Goal: Task Accomplishment & Management: Use online tool/utility

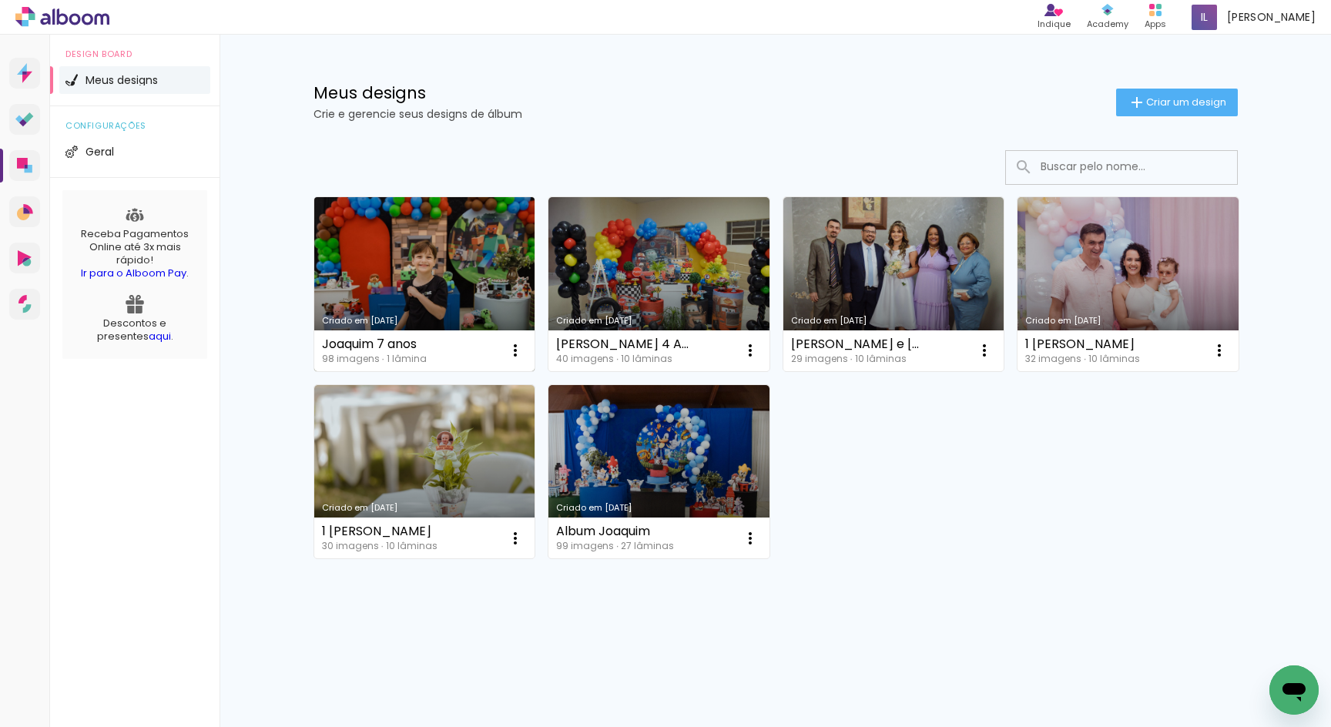
click at [474, 250] on link "Criado em [DATE]" at bounding box center [424, 284] width 221 height 174
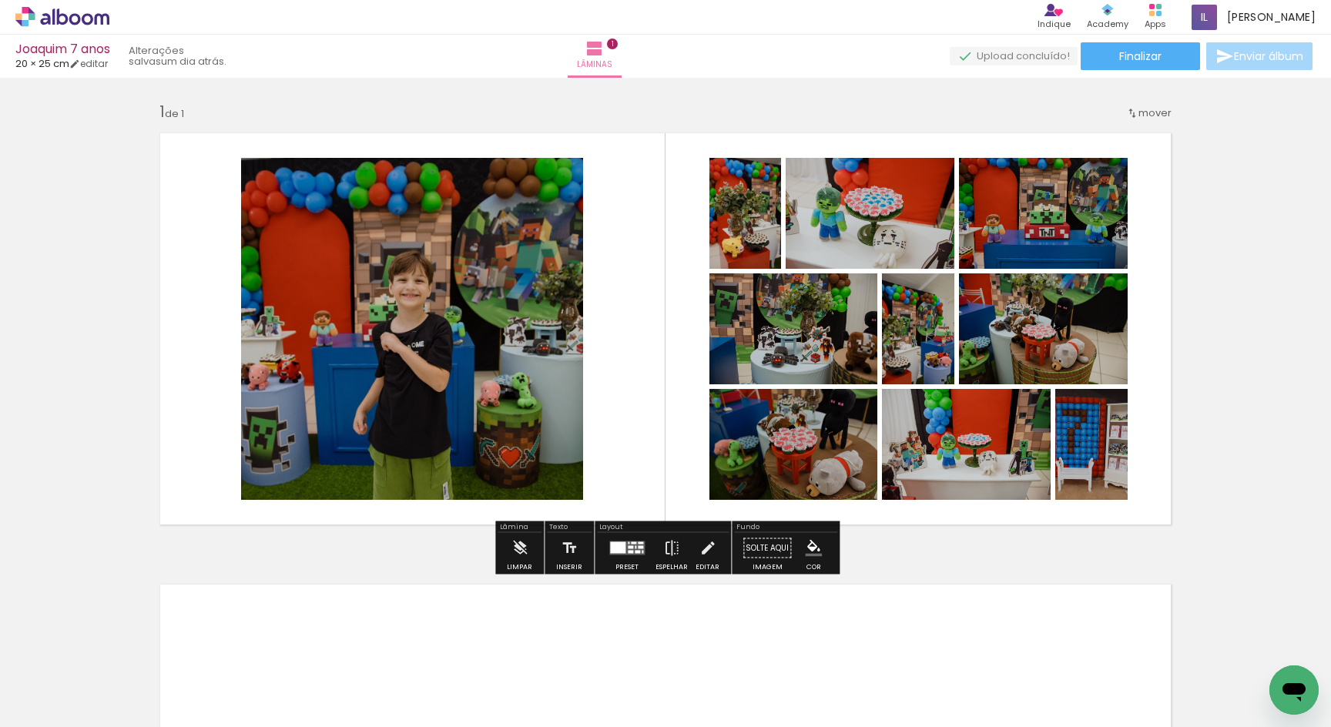
click at [620, 552] on div at bounding box center [617, 548] width 15 height 12
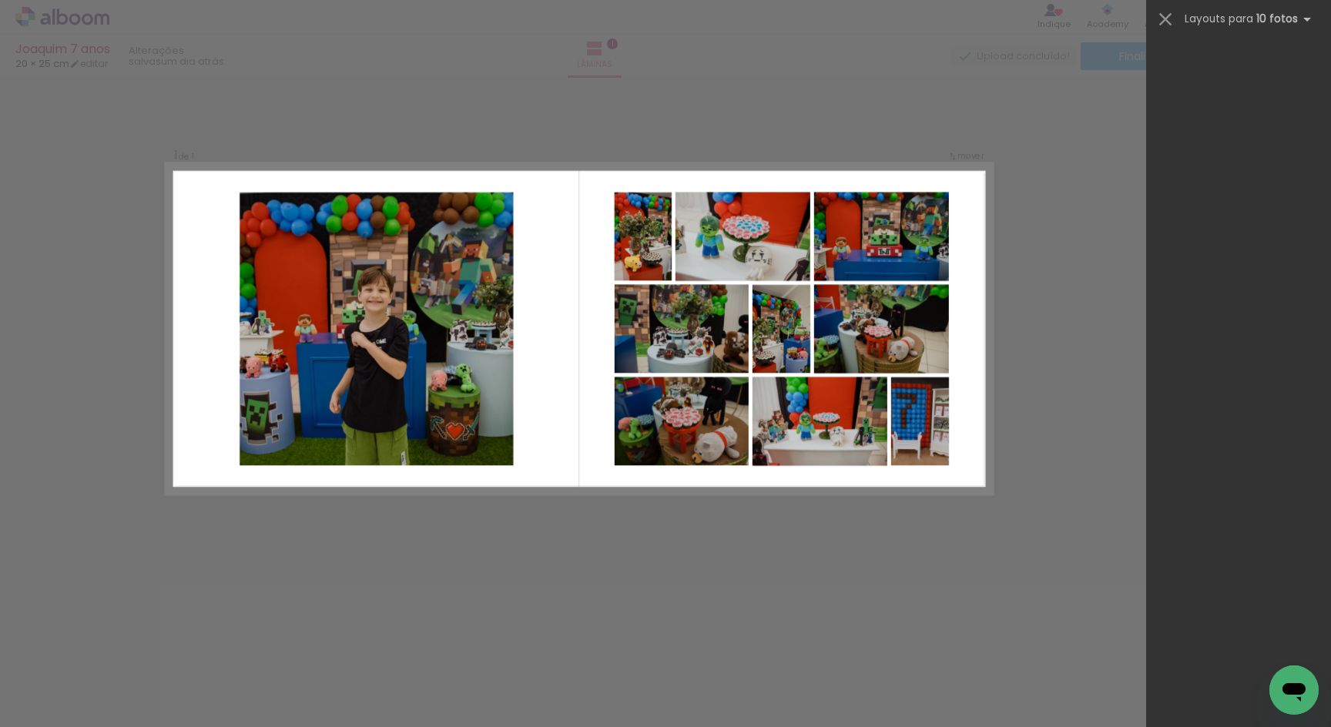
scroll to position [740, 0]
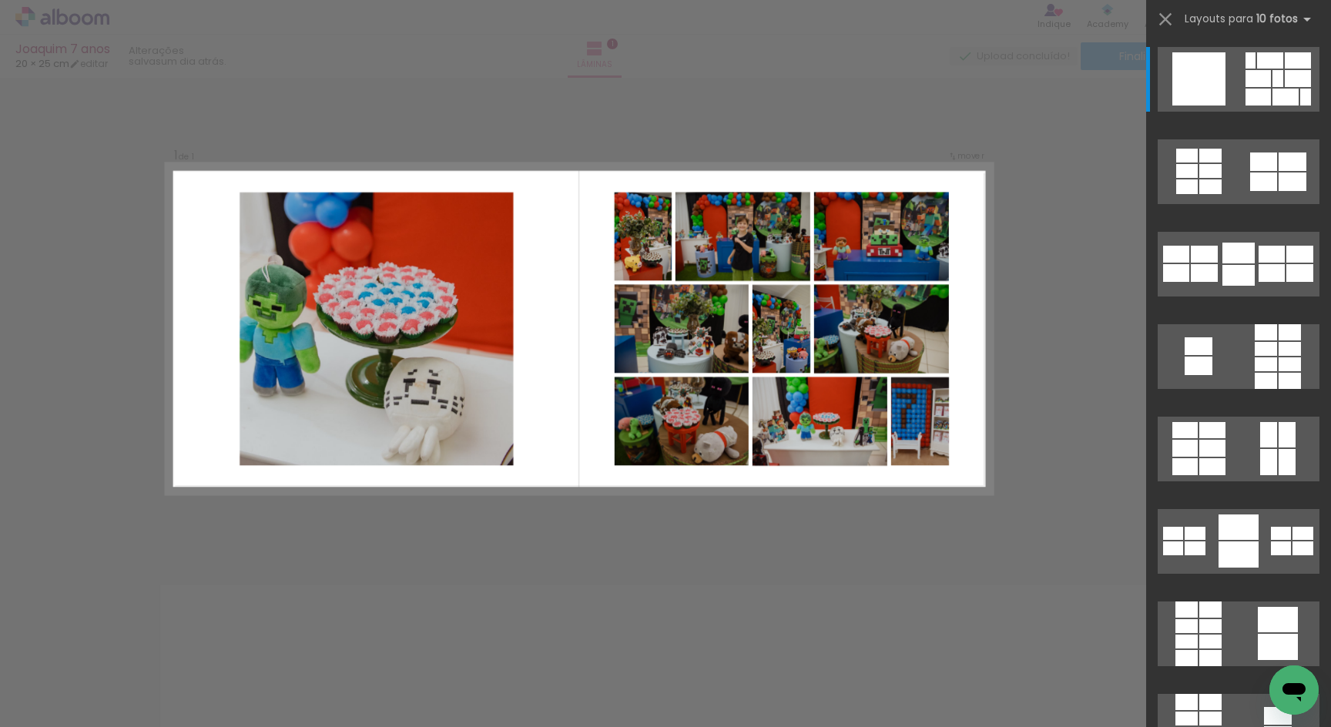
drag, startPoint x: 1149, startPoint y: 66, endPoint x: 1145, endPoint y: 143, distance: 77.1
click at [1146, 146] on quentale-workspace at bounding box center [665, 363] width 1331 height 727
drag, startPoint x: 1150, startPoint y: 106, endPoint x: 1146, endPoint y: 183, distance: 77.1
click at [1146, 183] on quentale-workspace at bounding box center [665, 363] width 1331 height 727
click at [1151, 186] on div at bounding box center [1238, 174] width 185 height 92
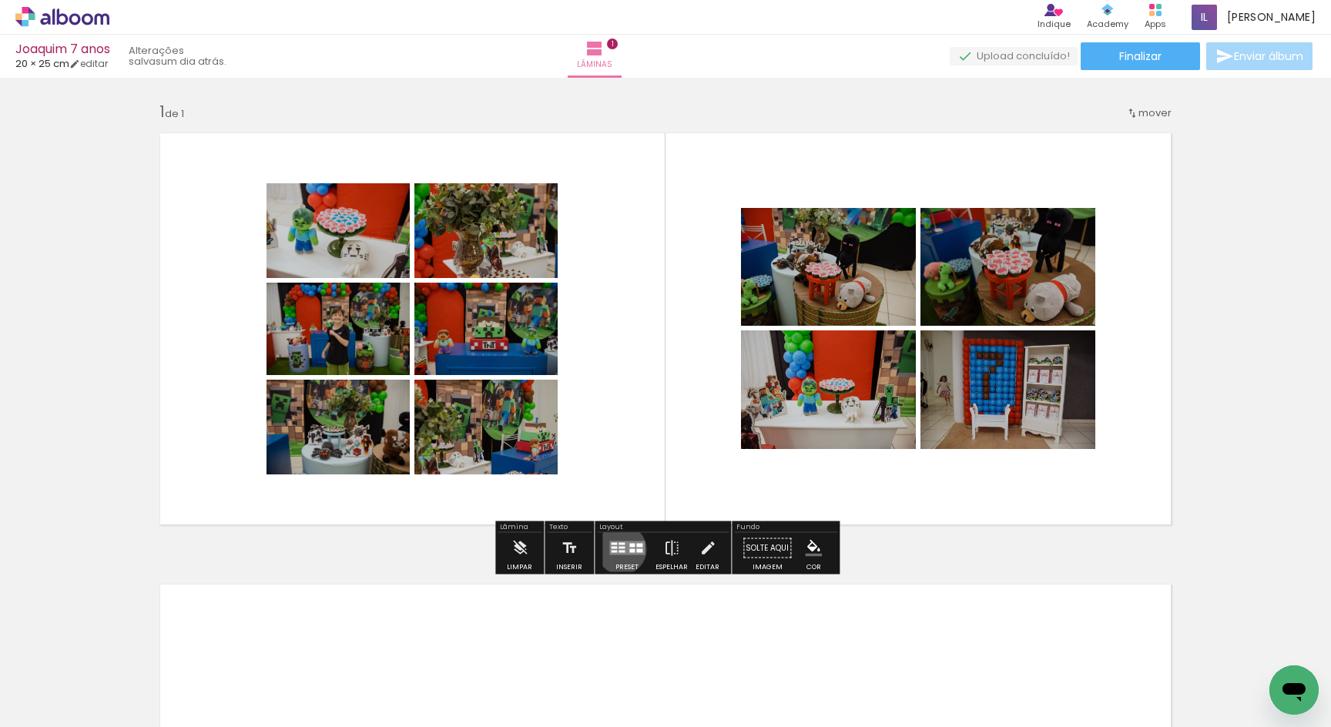
click at [618, 549] on quentale-layouter at bounding box center [626, 549] width 35 height 14
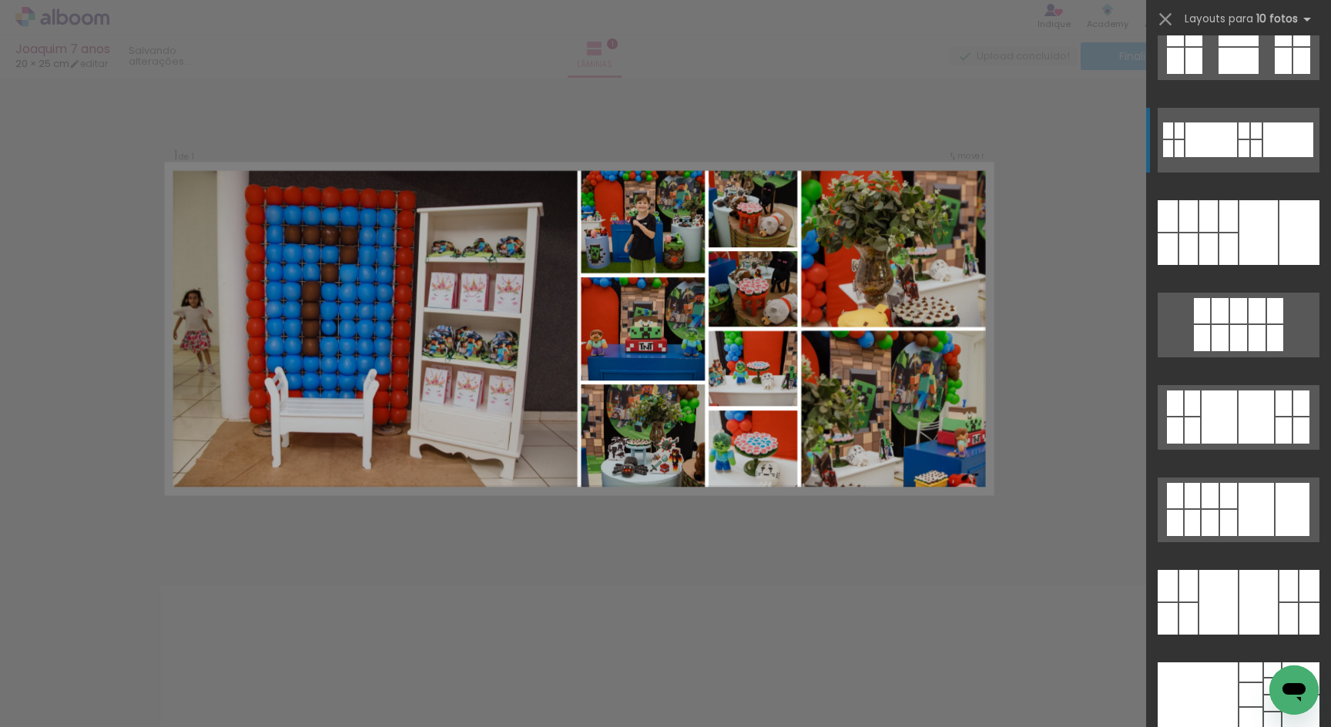
scroll to position [3469, 0]
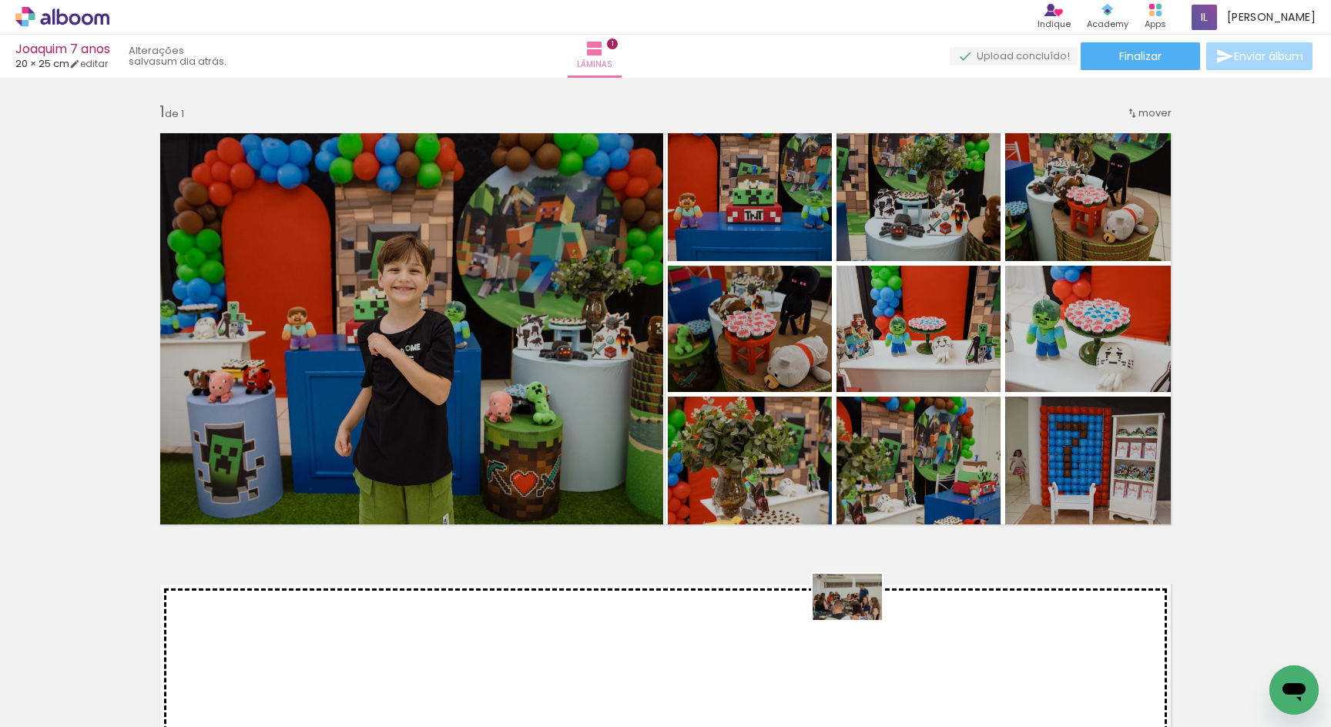
drag, startPoint x: 920, startPoint y: 675, endPoint x: 859, endPoint y: 620, distance: 81.8
click at [859, 620] on quentale-workspace at bounding box center [665, 363] width 1331 height 727
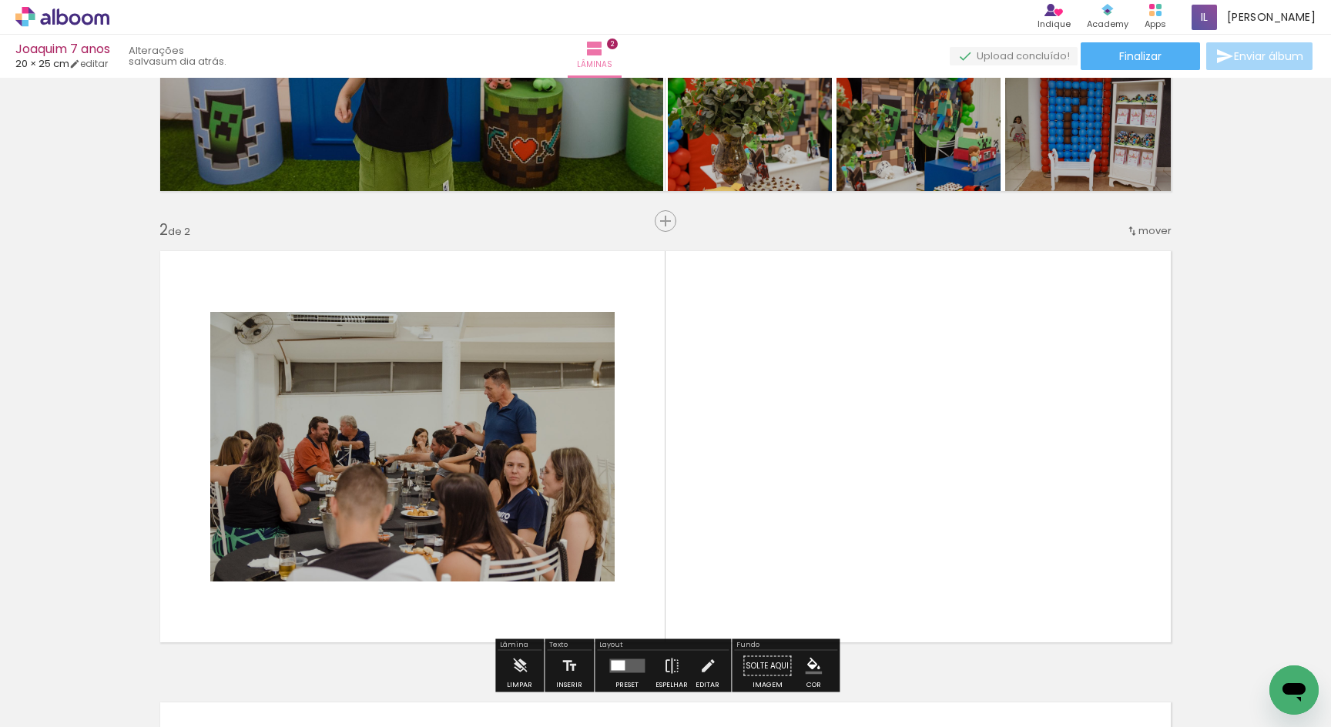
scroll to position [426, 0]
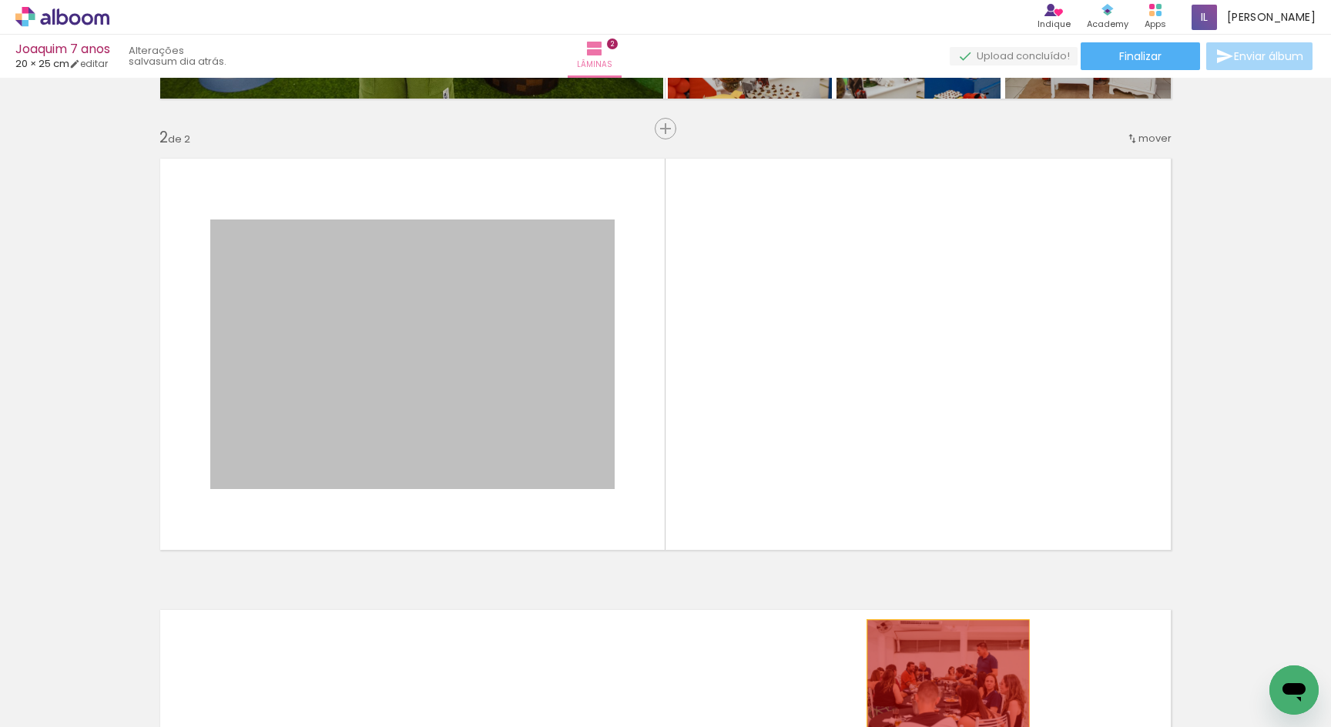
drag, startPoint x: 481, startPoint y: 331, endPoint x: 948, endPoint y: 674, distance: 579.9
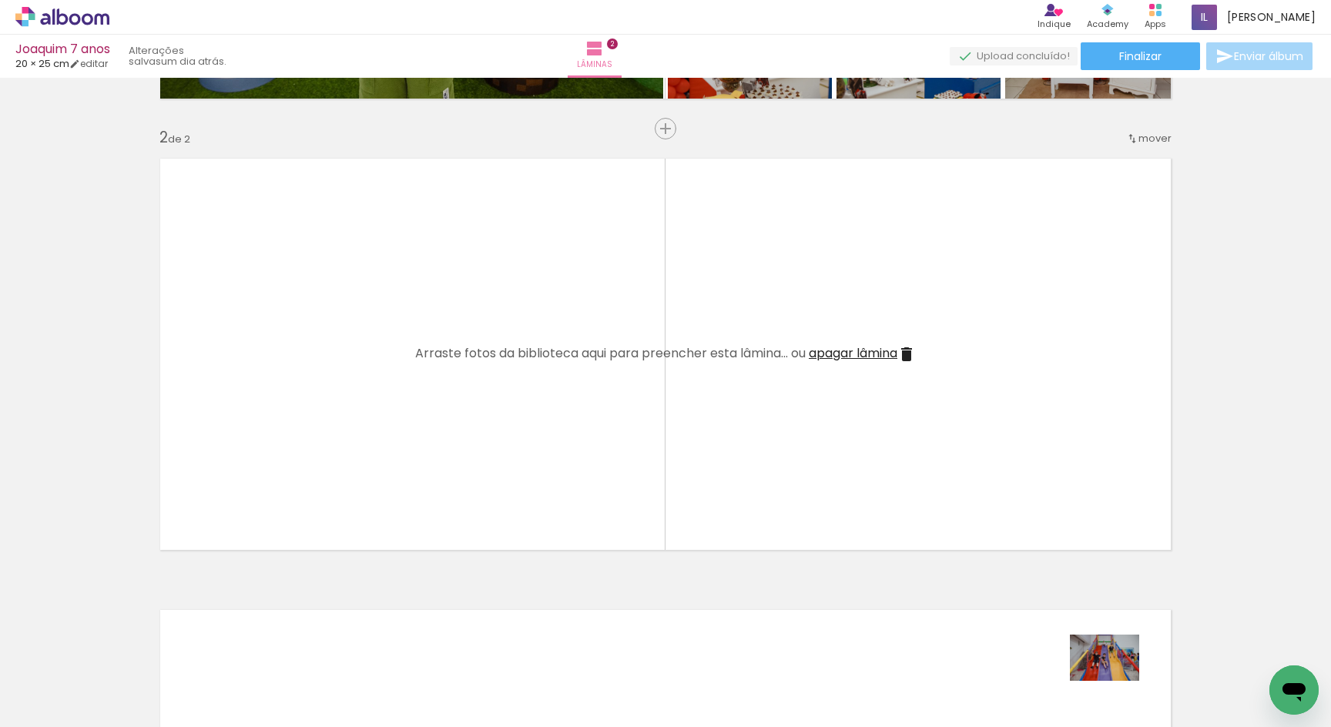
drag, startPoint x: 1103, startPoint y: 681, endPoint x: 1116, endPoint y: 679, distance: 14.1
click at [1116, 680] on div at bounding box center [1104, 675] width 76 height 51
drag, startPoint x: 599, startPoint y: 716, endPoint x: 526, endPoint y: 723, distance: 73.6
click at [126, 723] on iron-horizontal-list at bounding box center [111, 679] width 31 height 96
click at [189, 668] on div at bounding box center [153, 676] width 69 height 46
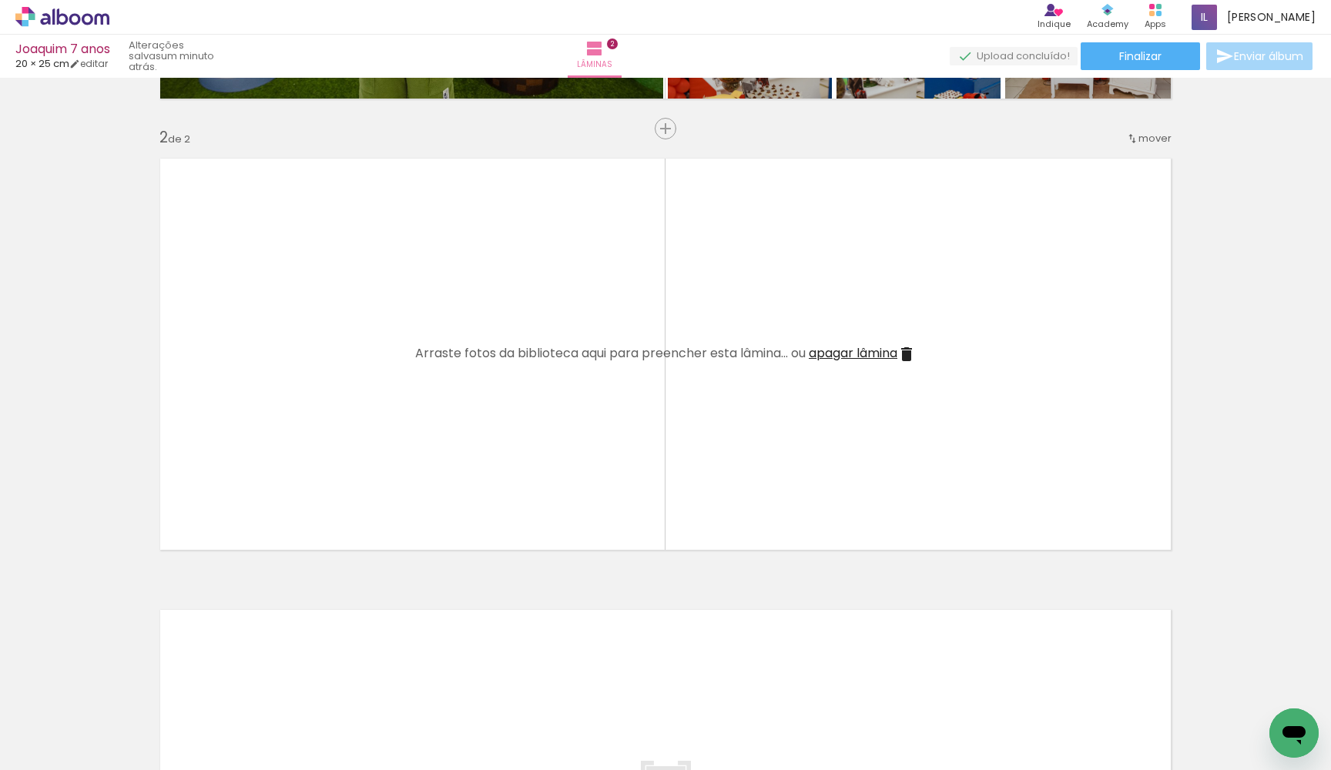
scroll to position [0, 848]
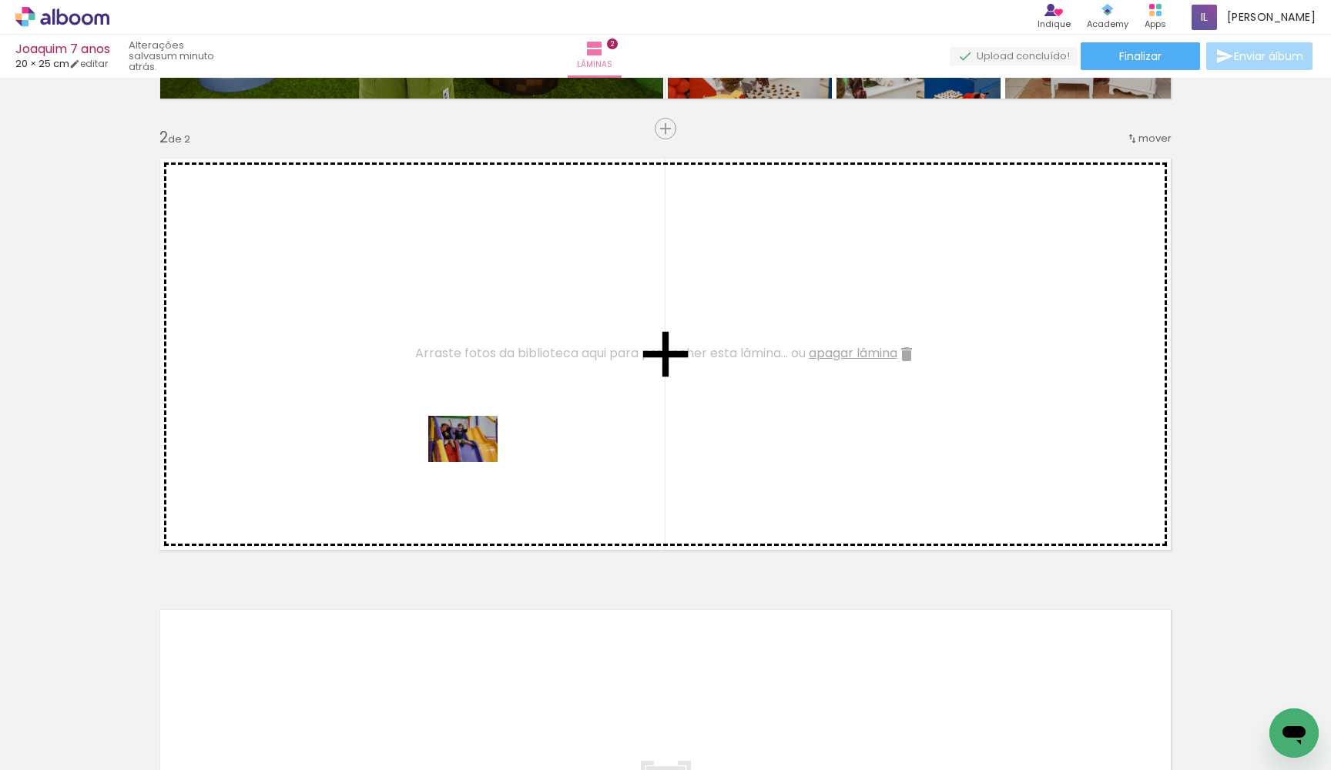
drag, startPoint x: 603, startPoint y: 728, endPoint x: 475, endPoint y: 462, distance: 295.0
click at [475, 462] on quentale-workspace at bounding box center [665, 385] width 1331 height 770
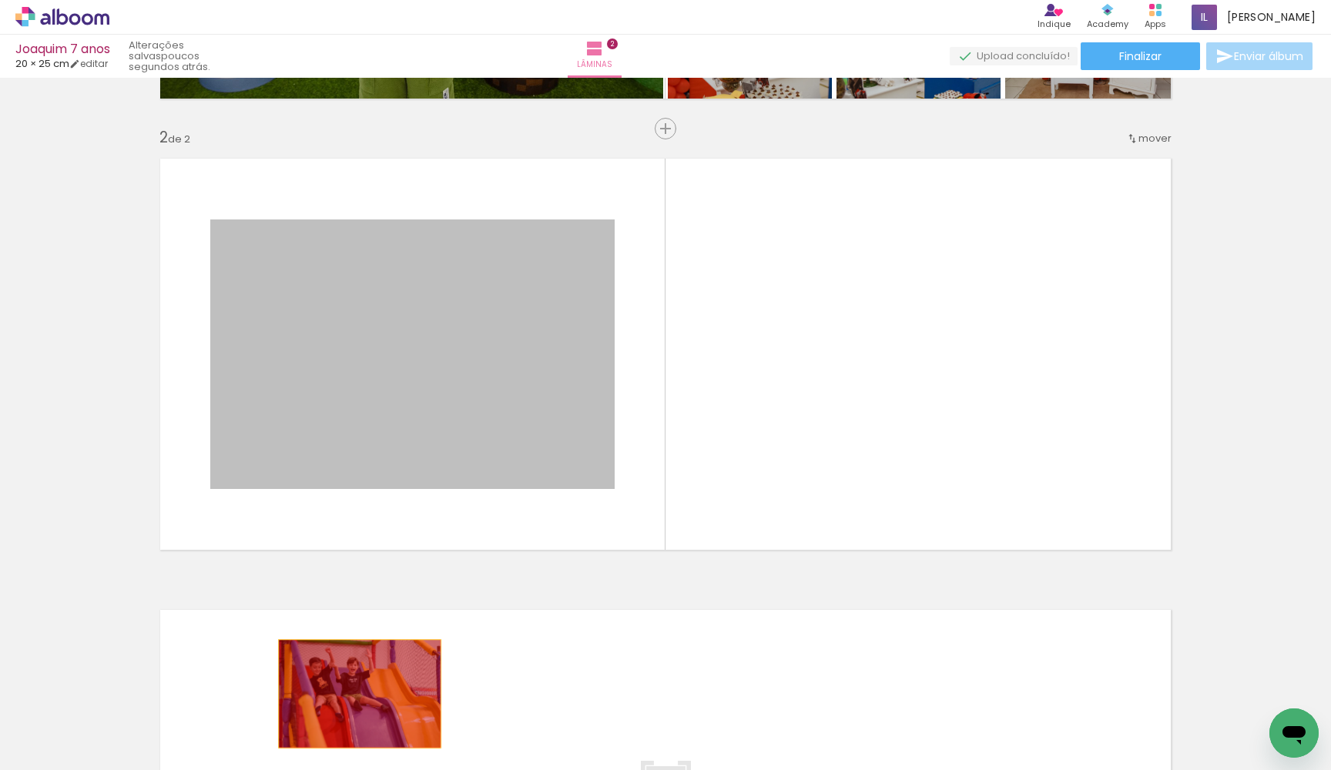
drag, startPoint x: 411, startPoint y: 464, endPoint x: 361, endPoint y: 693, distance: 234.4
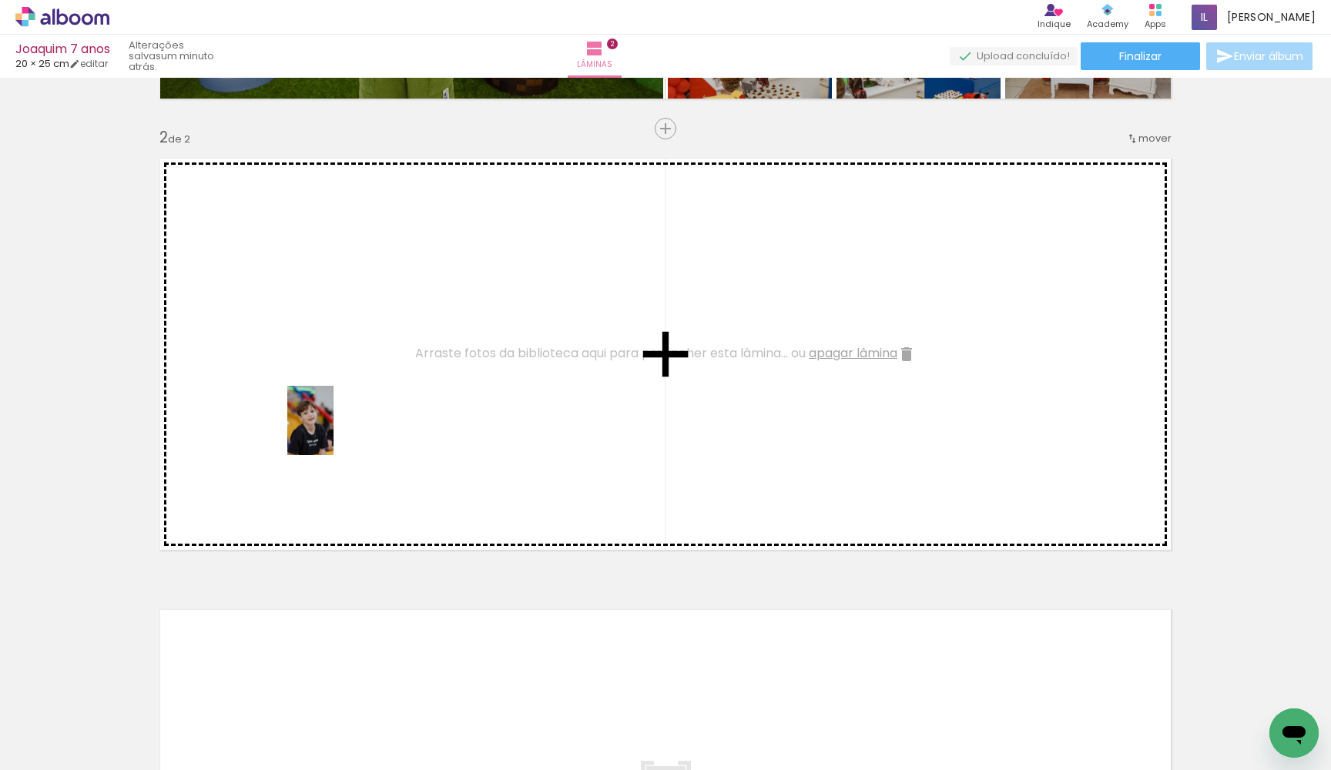
drag, startPoint x: 213, startPoint y: 733, endPoint x: 334, endPoint y: 432, distance: 323.6
click at [334, 432] on quentale-workspace at bounding box center [665, 385] width 1331 height 770
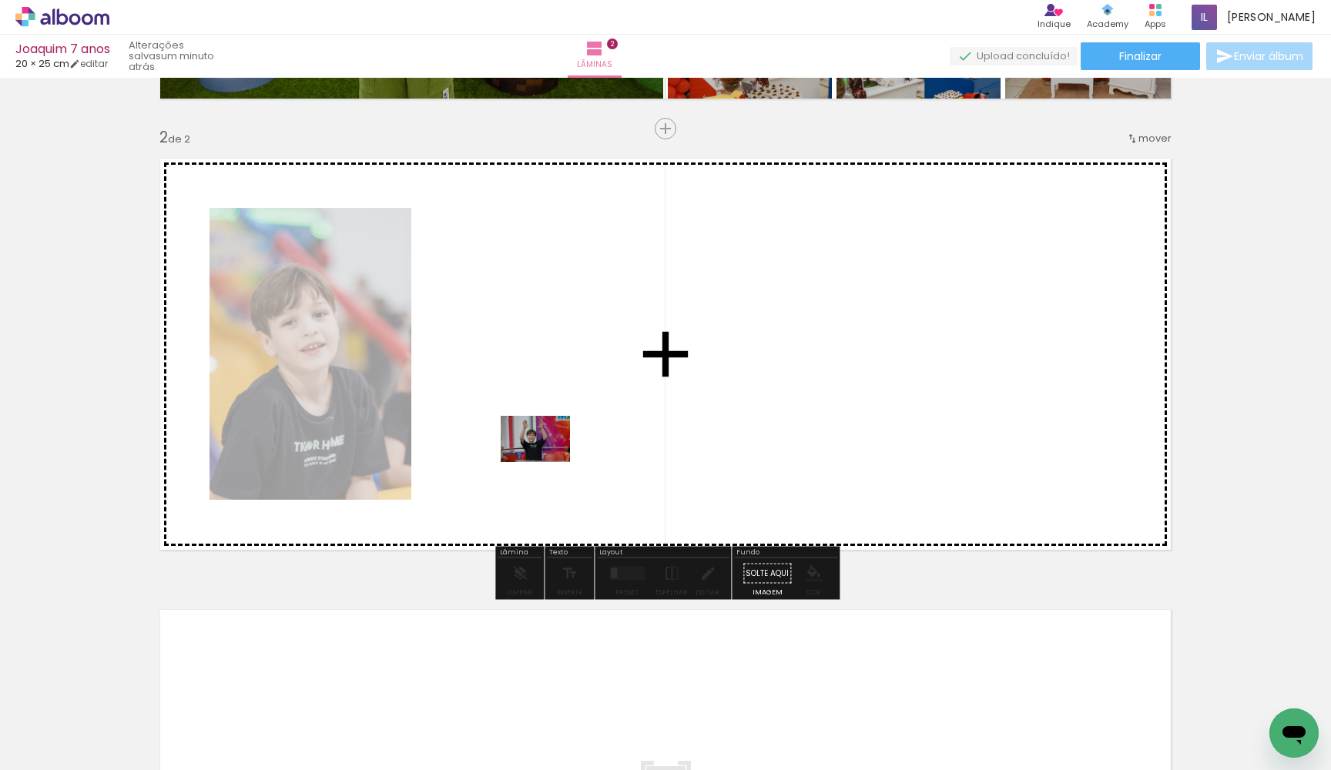
drag, startPoint x: 400, startPoint y: 730, endPoint x: 547, endPoint y: 462, distance: 305.9
click at [547, 462] on quentale-workspace at bounding box center [665, 385] width 1331 height 770
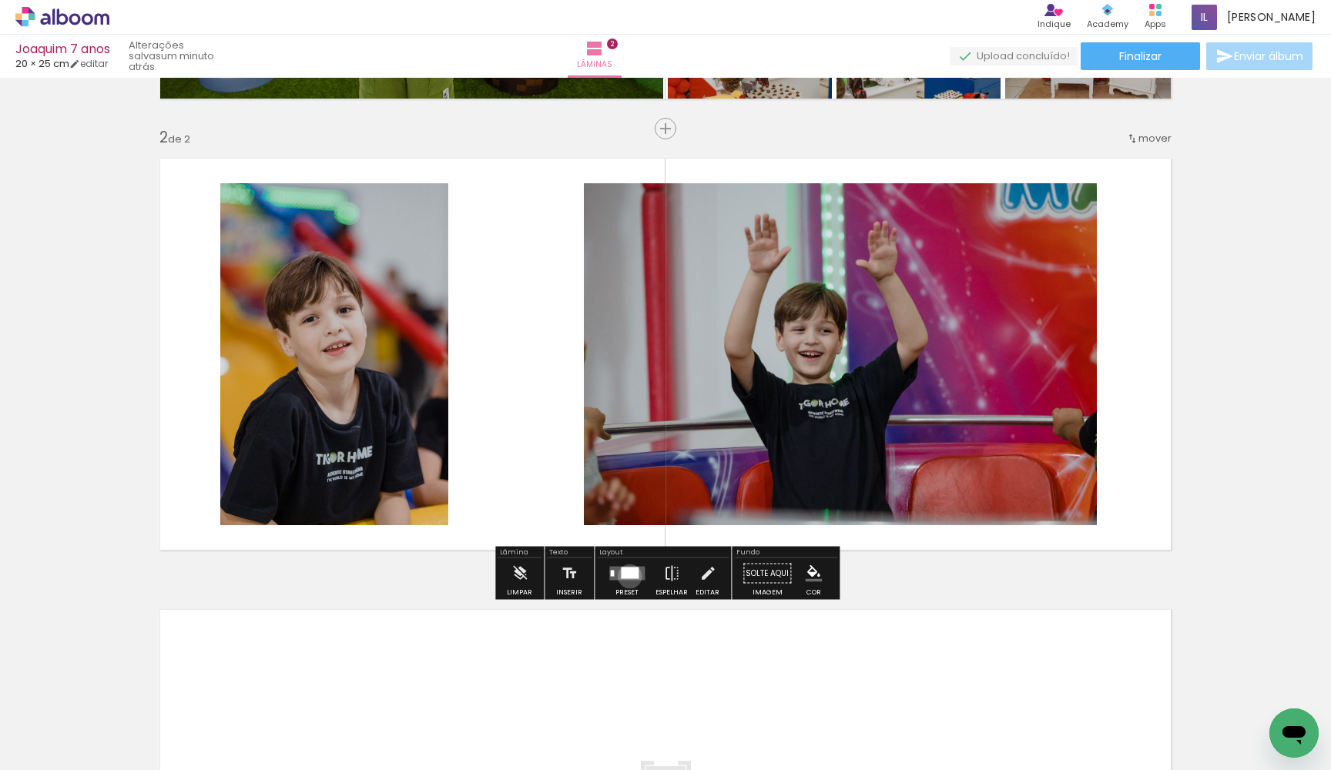
click at [626, 576] on div at bounding box center [630, 574] width 18 height 12
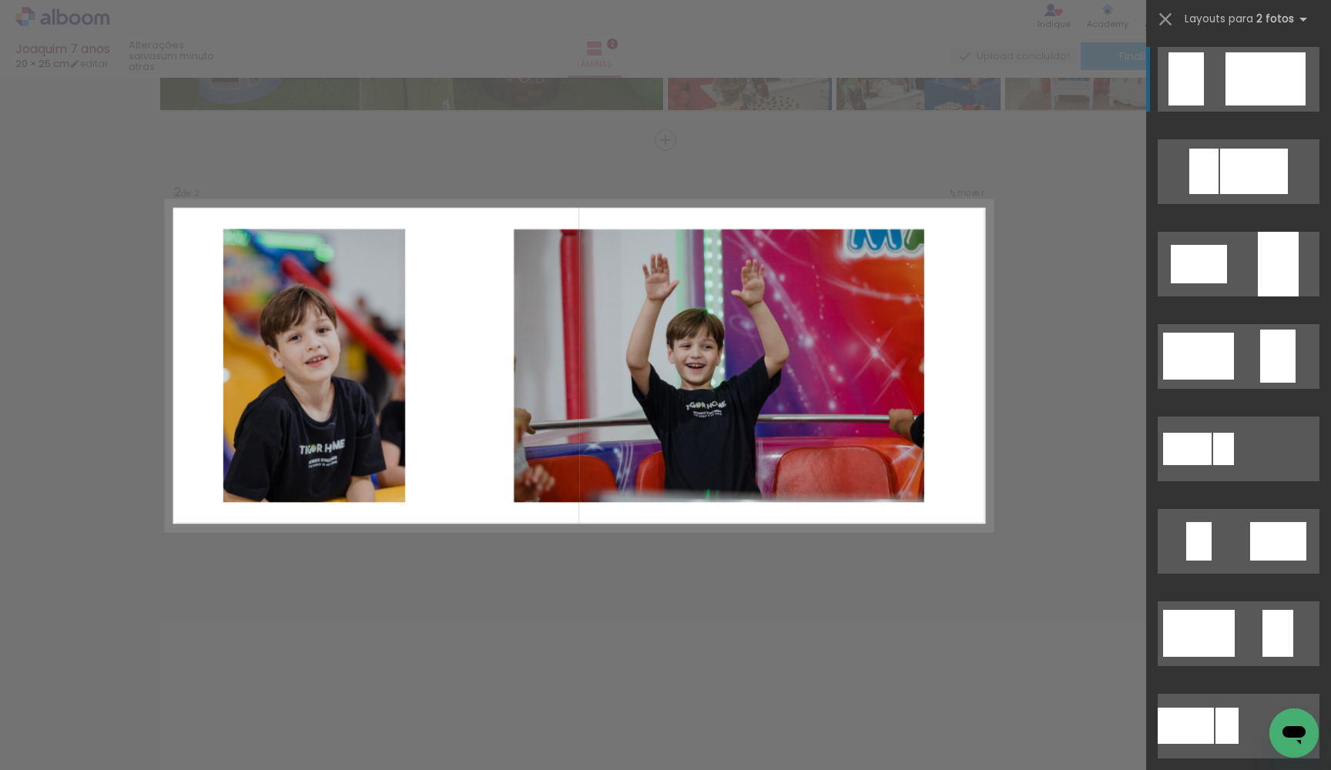
scroll to position [404, 0]
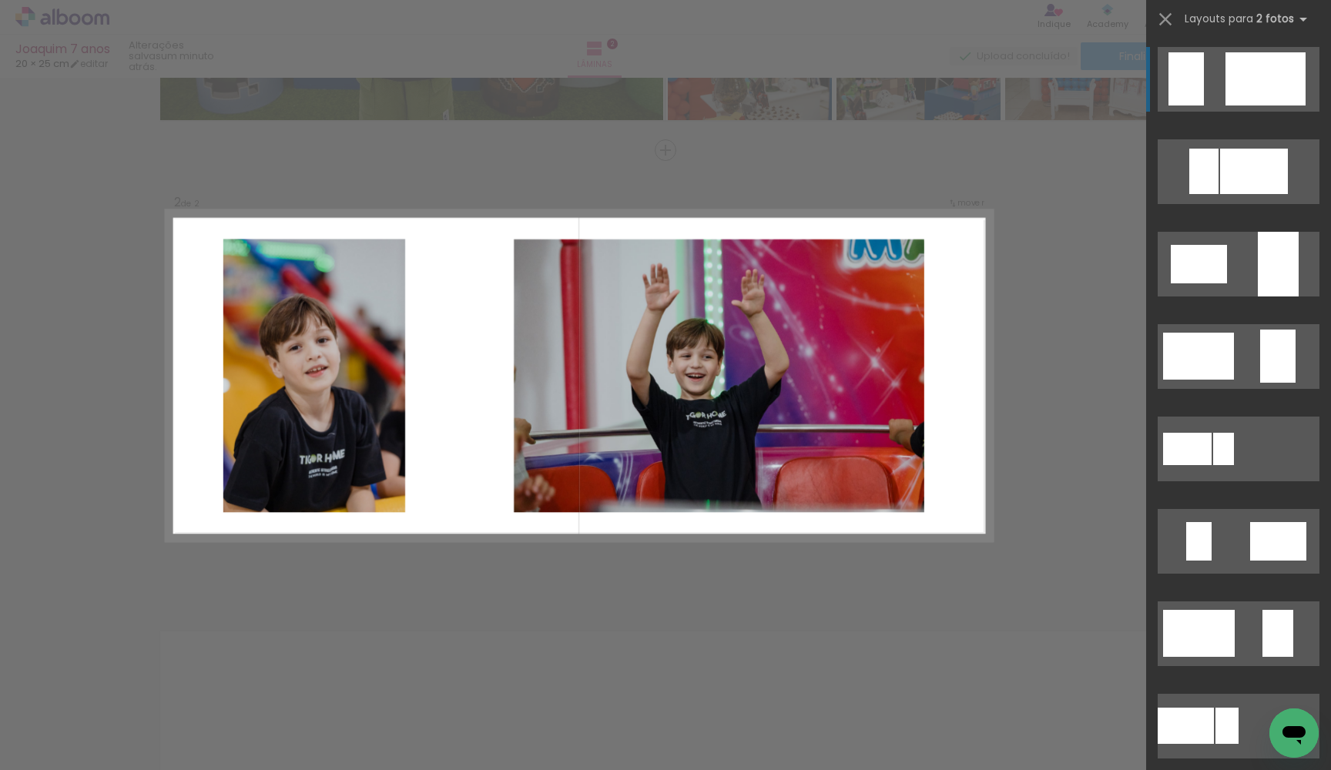
click at [1096, 321] on div "Confirmar Cancelar" at bounding box center [665, 368] width 1331 height 1391
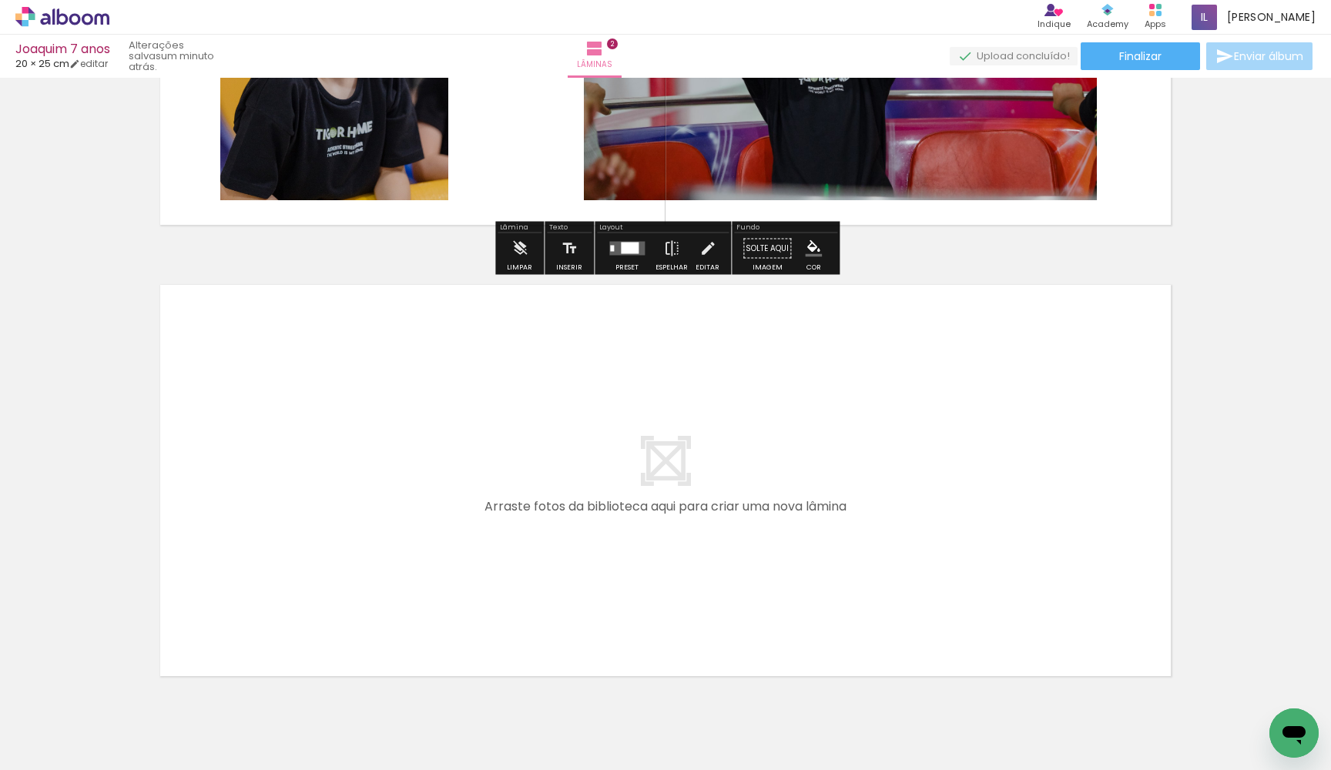
scroll to position [811, 0]
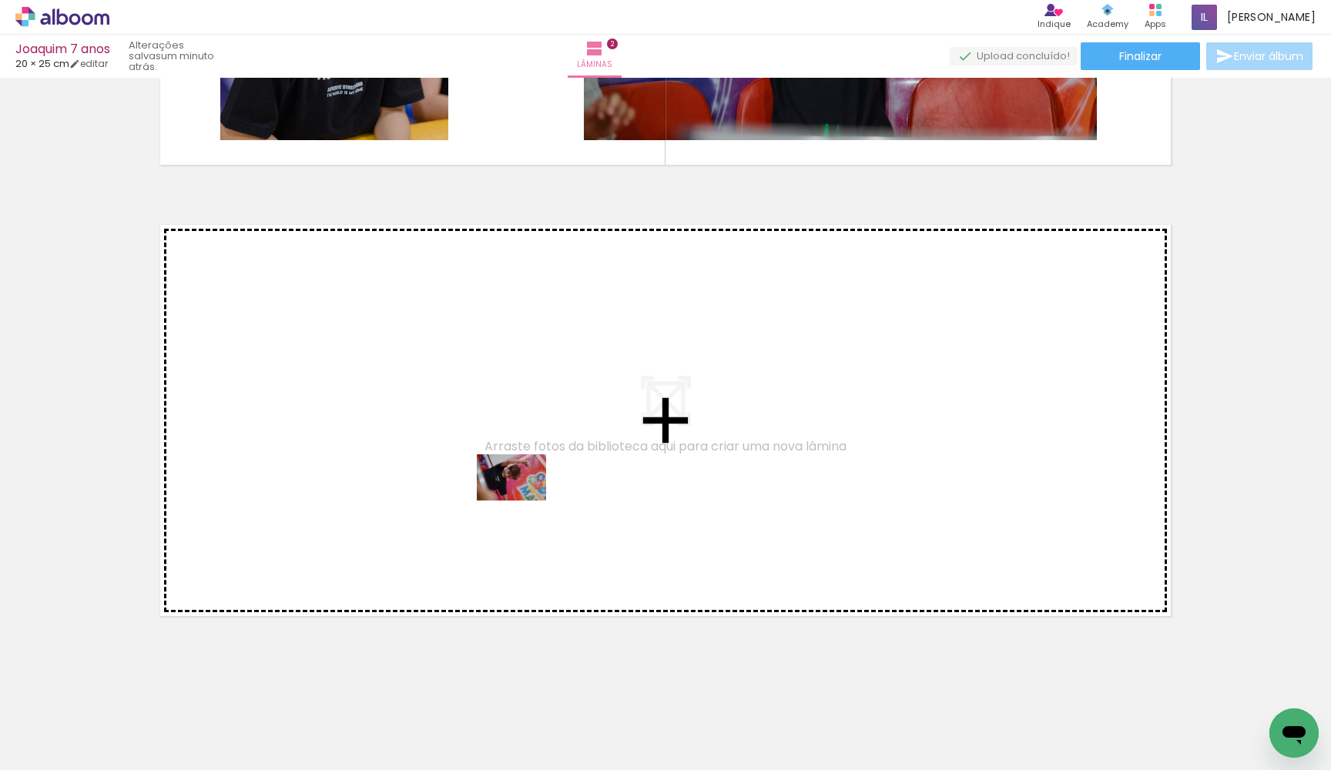
drag, startPoint x: 660, startPoint y: 722, endPoint x: 520, endPoint y: 494, distance: 267.3
click at [520, 494] on quentale-workspace at bounding box center [665, 385] width 1331 height 770
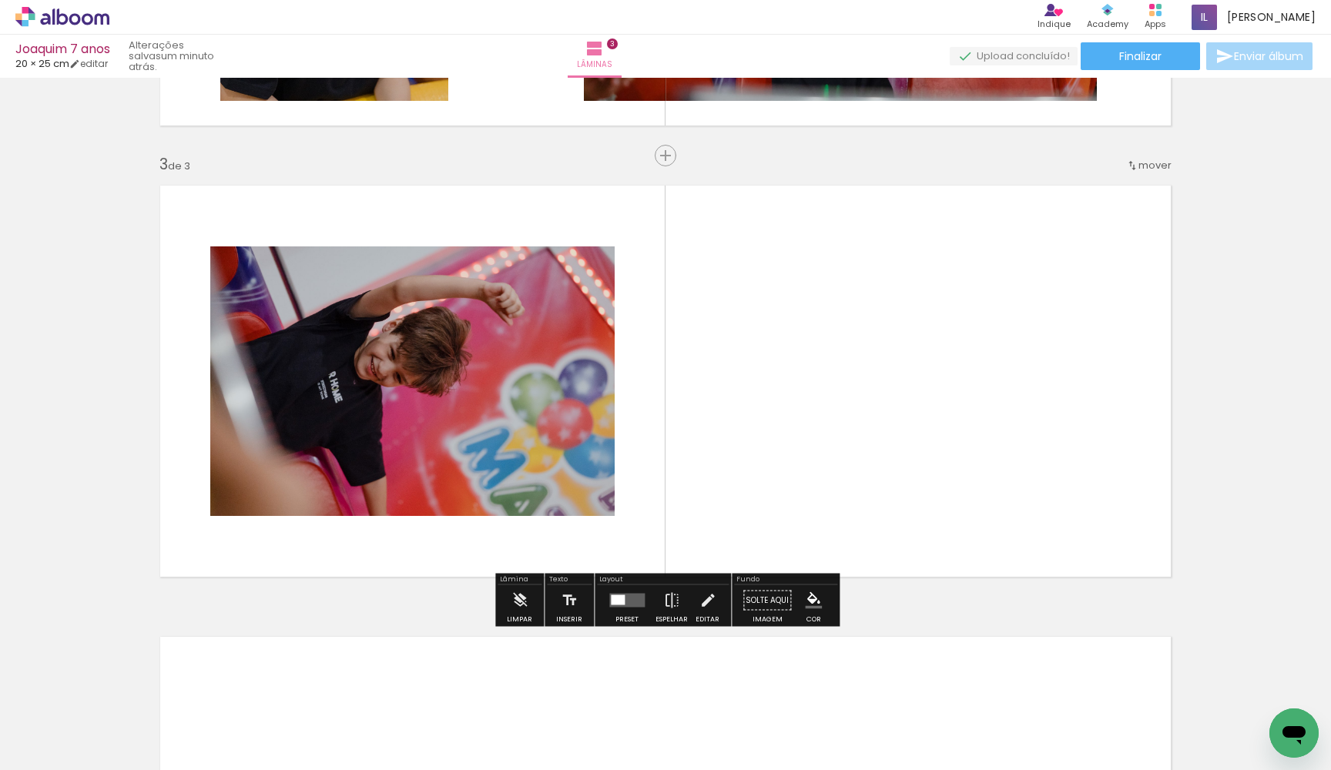
scroll to position [856, 0]
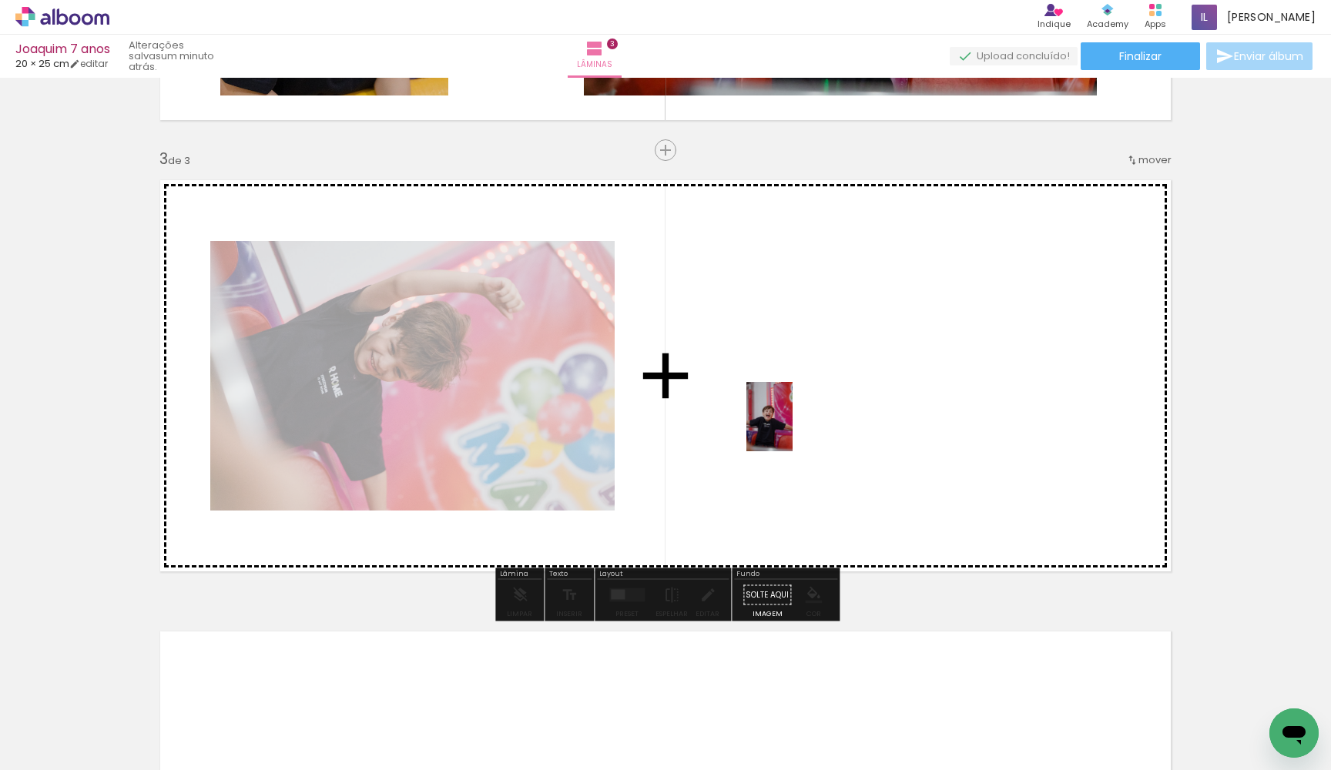
drag, startPoint x: 559, startPoint y: 734, endPoint x: 793, endPoint y: 428, distance: 385.3
click at [793, 428] on quentale-workspace at bounding box center [665, 385] width 1331 height 770
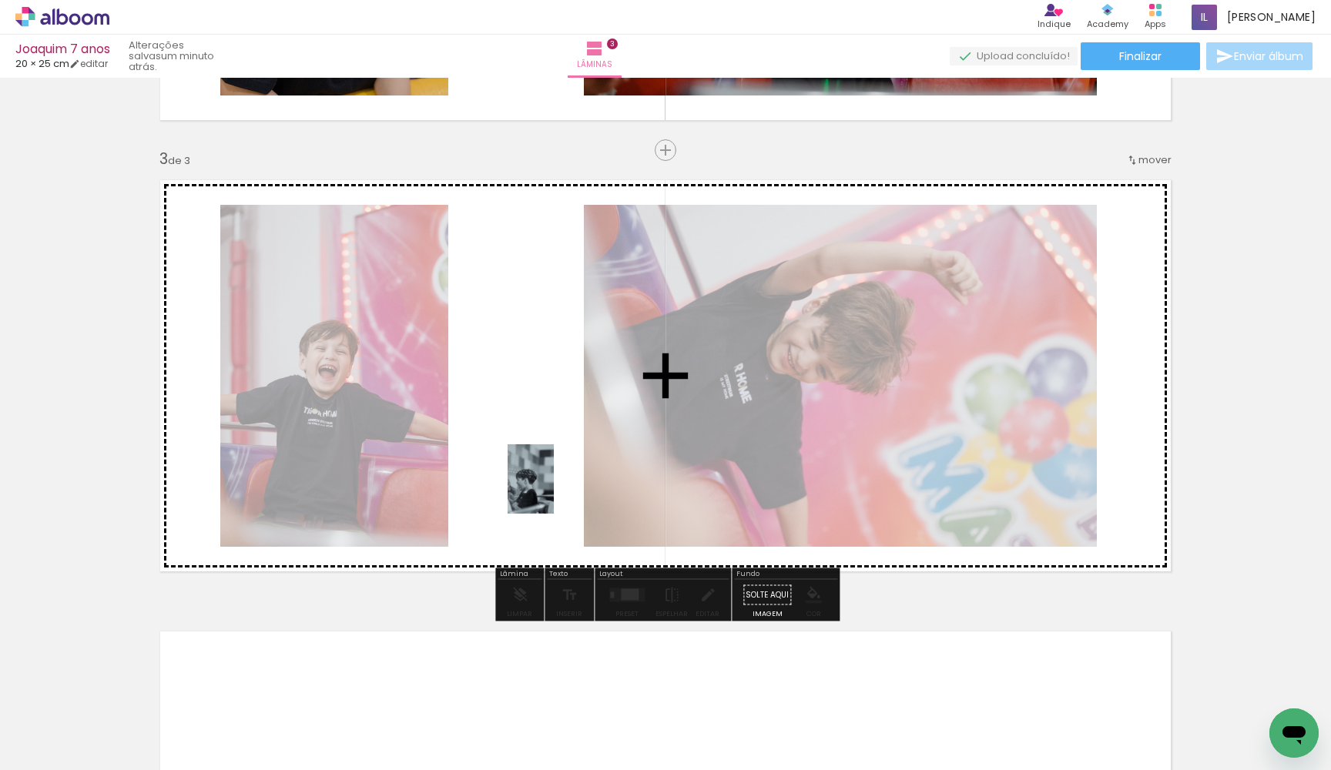
drag, startPoint x: 915, startPoint y: 744, endPoint x: 553, endPoint y: 489, distance: 442.9
click at [553, 489] on quentale-workspace at bounding box center [665, 385] width 1331 height 770
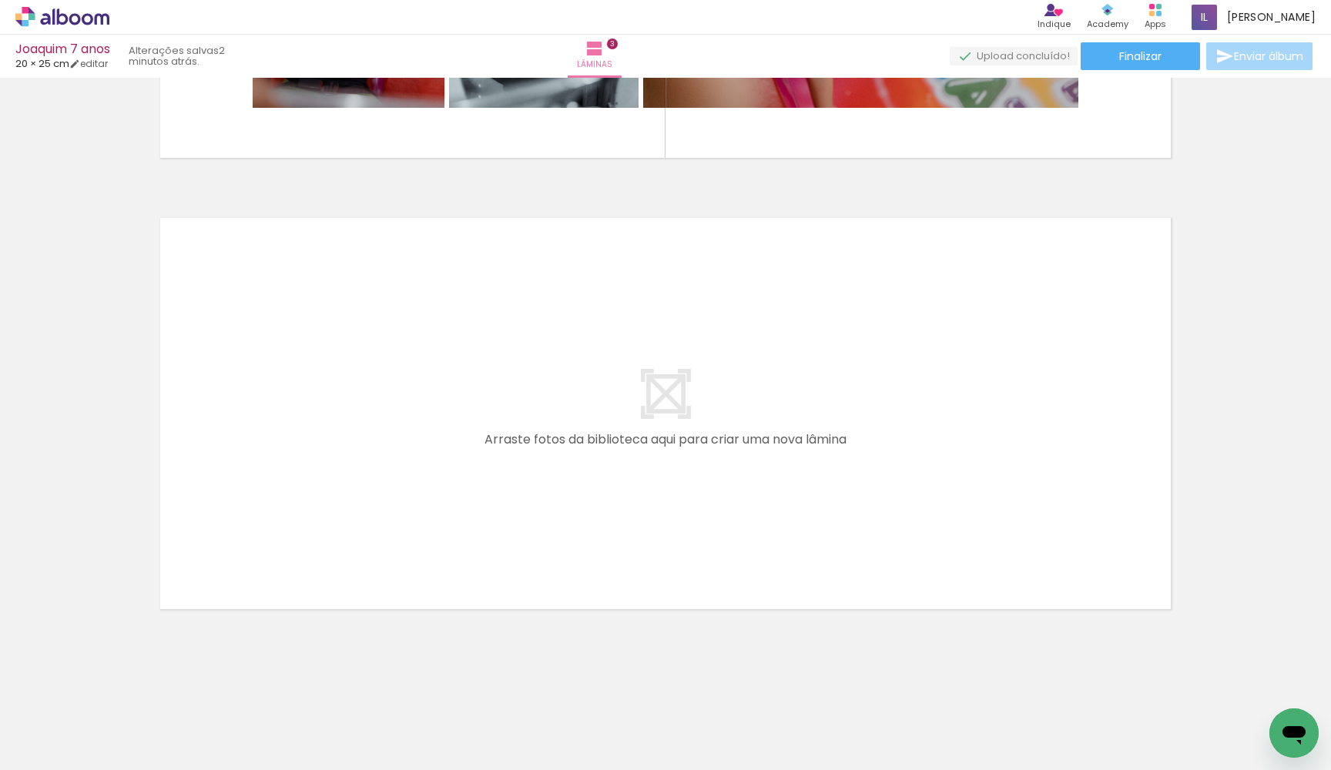
scroll to position [1270, 0]
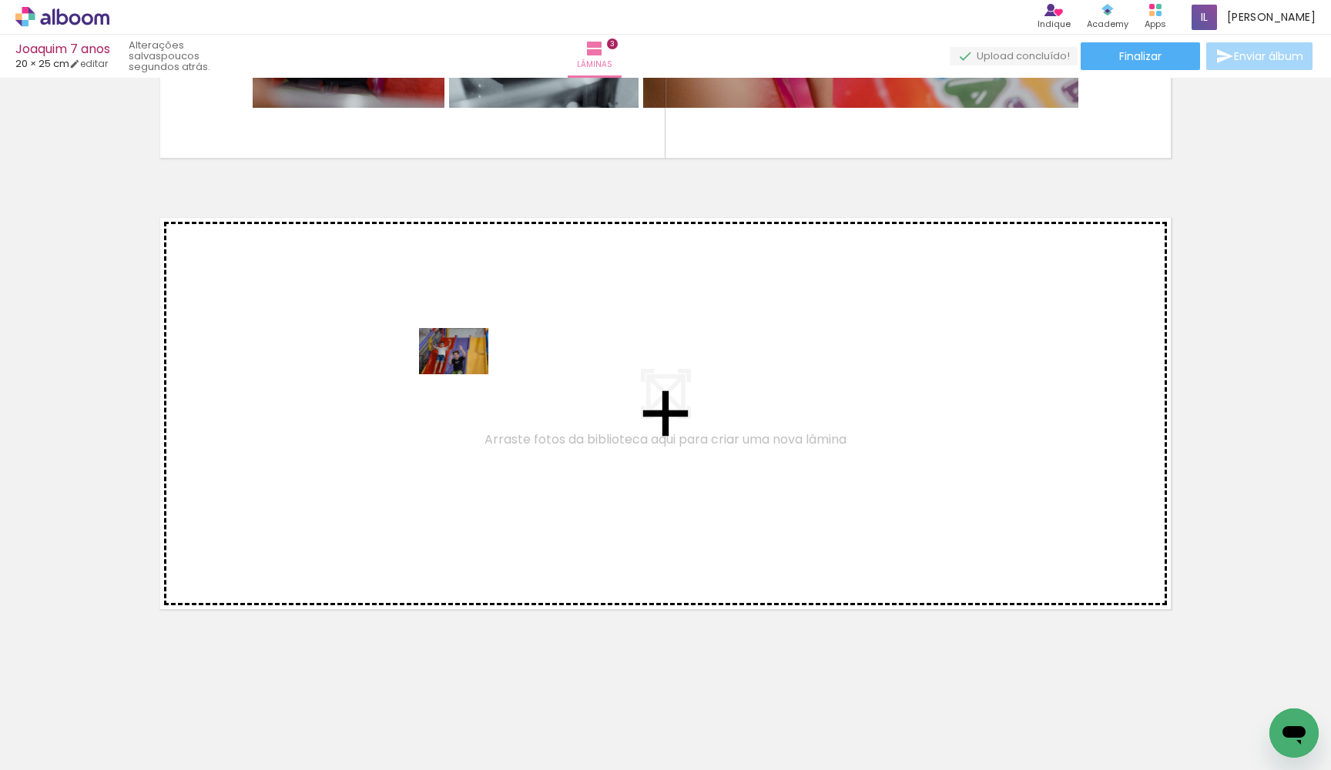
drag, startPoint x: 129, startPoint y: 734, endPoint x: 465, endPoint y: 374, distance: 492.2
click at [465, 374] on quentale-workspace at bounding box center [665, 385] width 1331 height 770
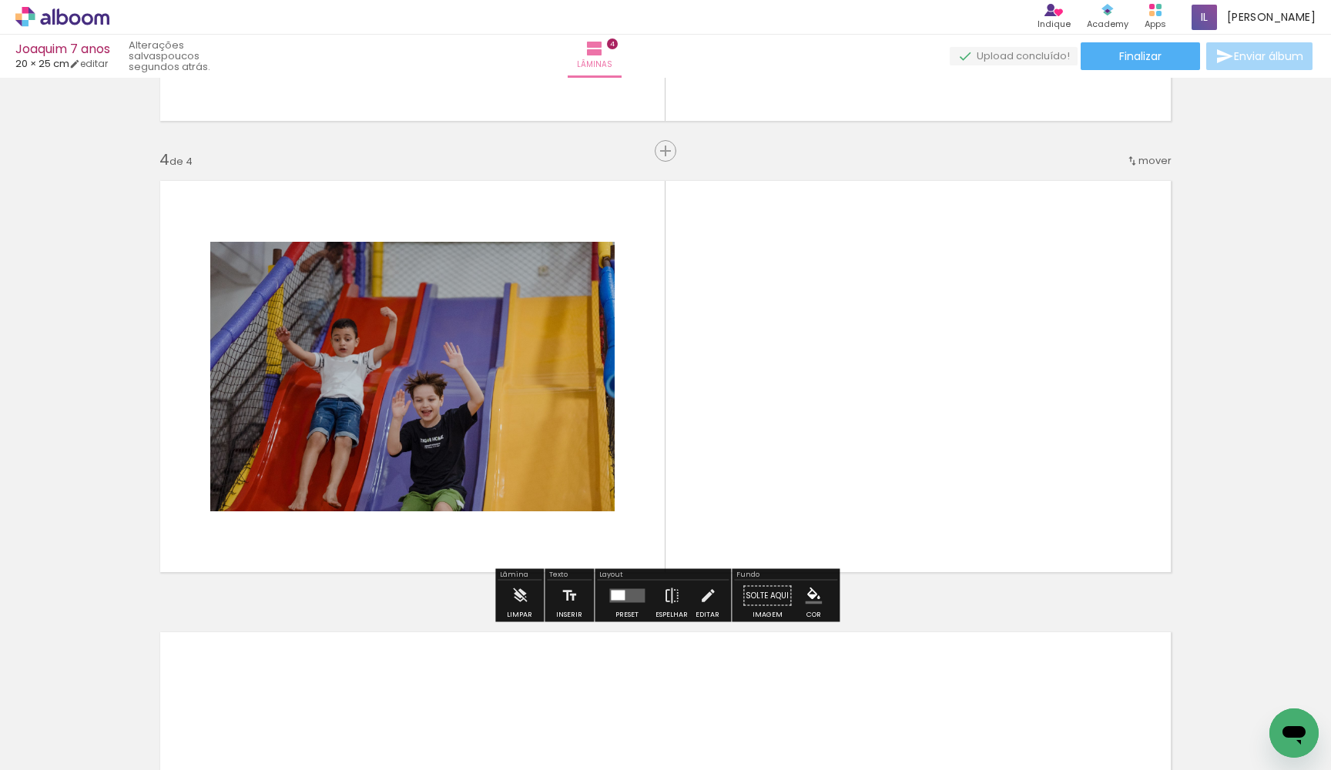
scroll to position [1307, 0]
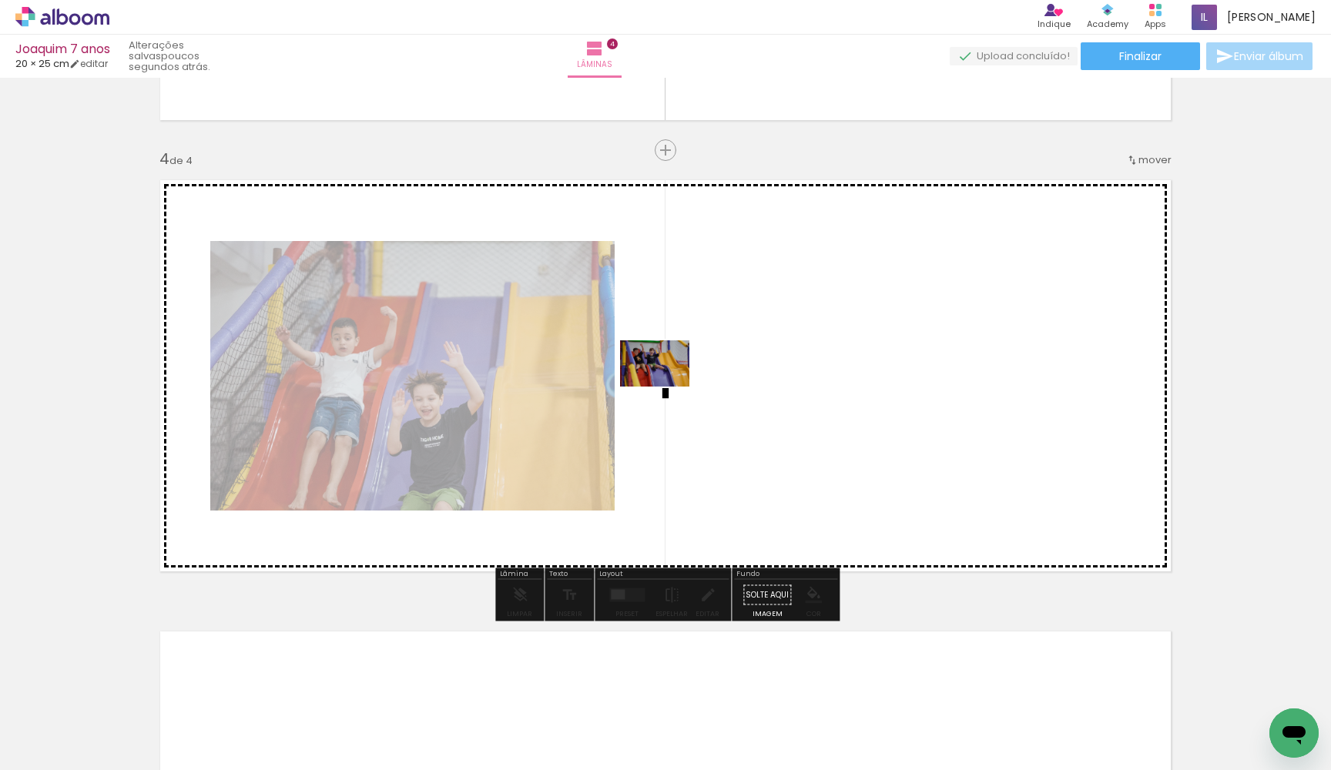
drag, startPoint x: 289, startPoint y: 727, endPoint x: 664, endPoint y: 387, distance: 506.7
click at [666, 387] on quentale-workspace at bounding box center [665, 385] width 1331 height 770
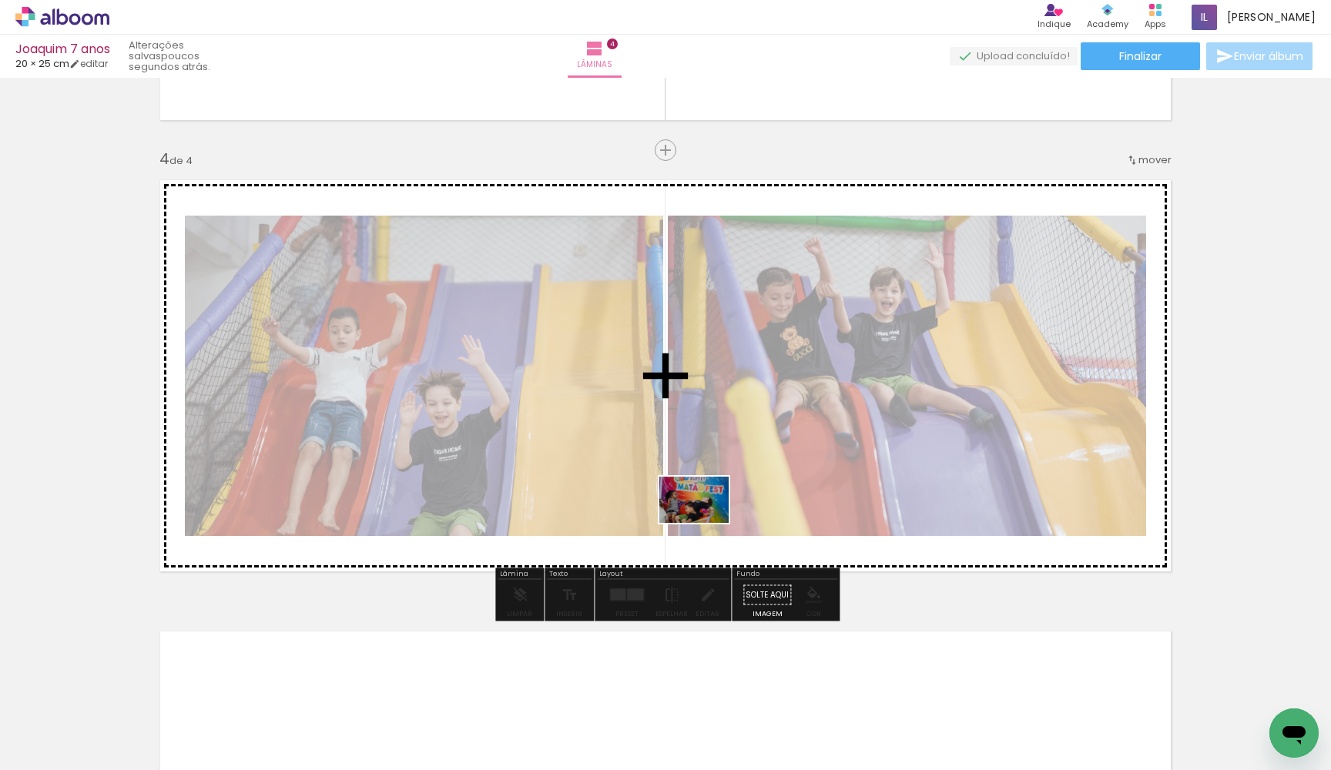
drag, startPoint x: 486, startPoint y: 719, endPoint x: 706, endPoint y: 522, distance: 294.6
click at [706, 522] on quentale-workspace at bounding box center [665, 385] width 1331 height 770
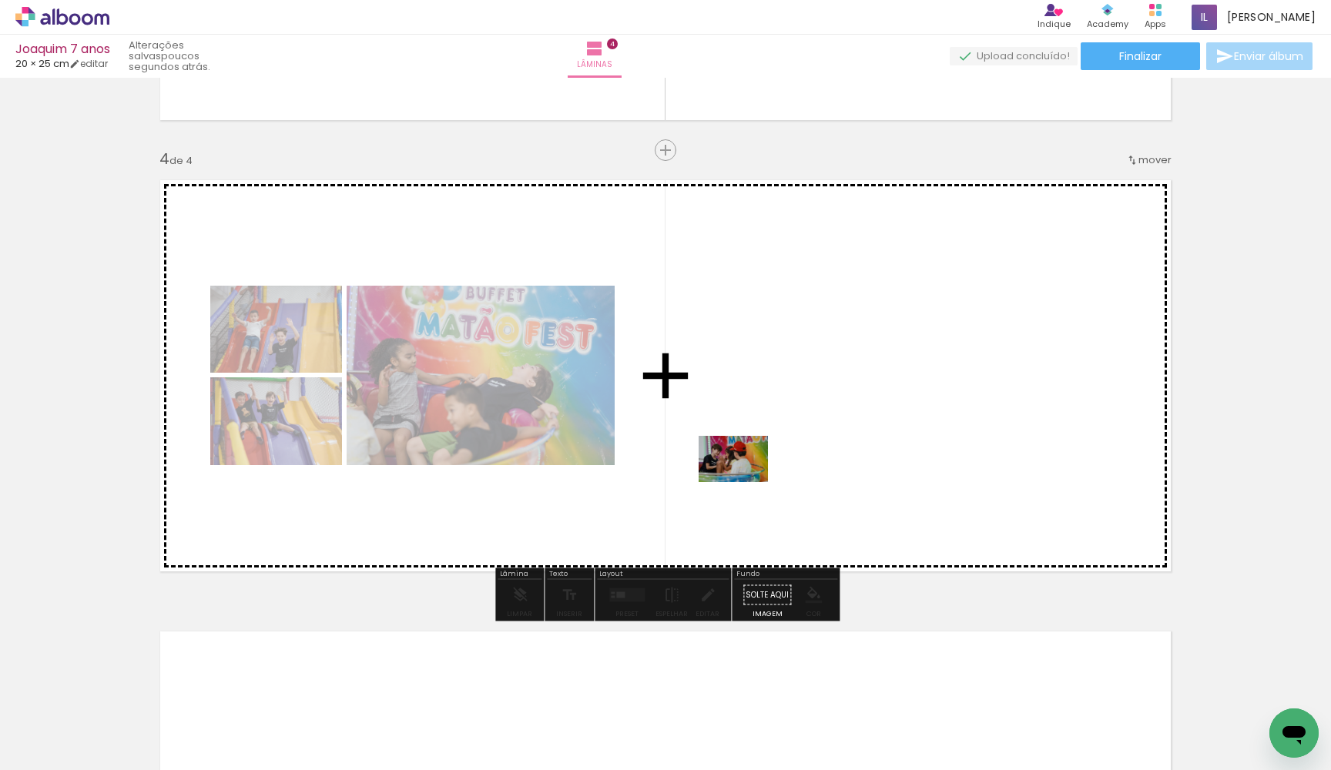
drag, startPoint x: 746, startPoint y: 726, endPoint x: 745, endPoint y: 483, distance: 242.7
click at [745, 483] on quentale-workspace at bounding box center [665, 385] width 1331 height 770
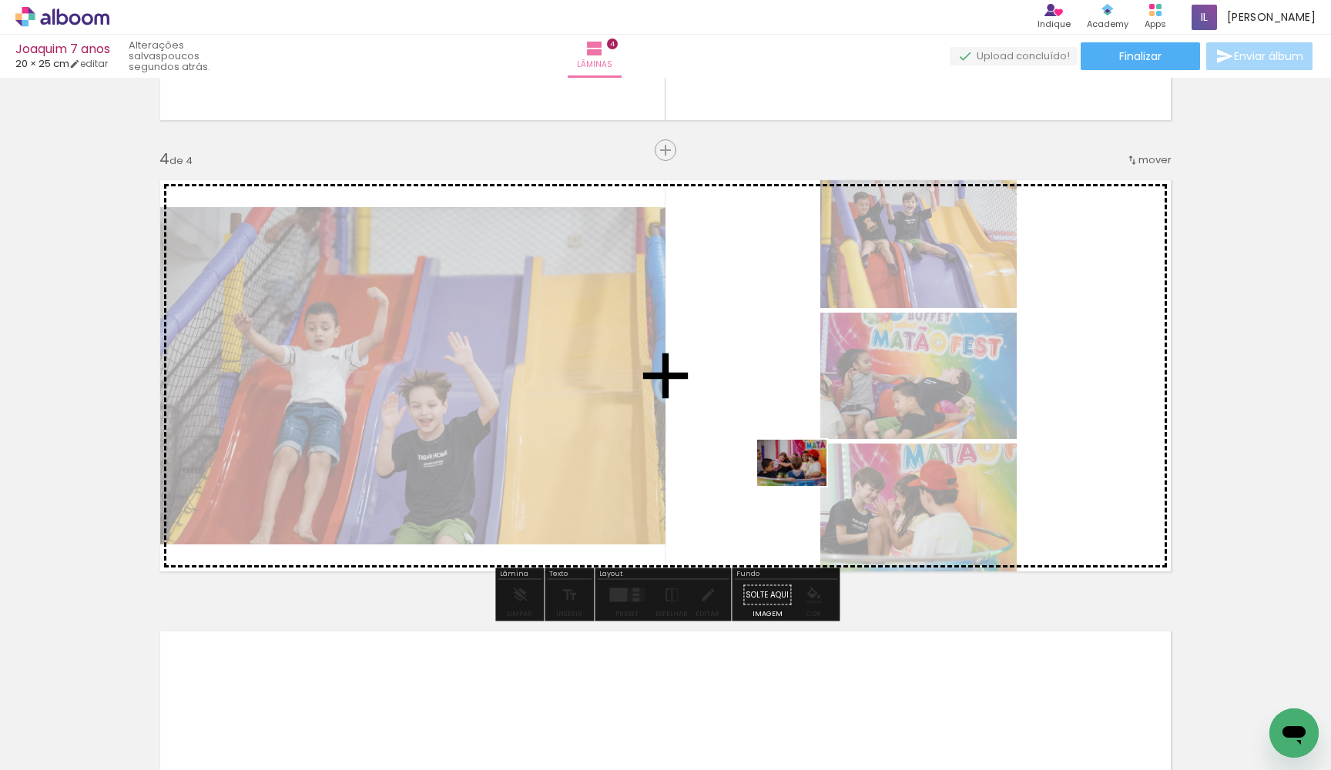
drag, startPoint x: 824, startPoint y: 720, endPoint x: 803, endPoint y: 486, distance: 234.4
click at [803, 486] on quentale-workspace at bounding box center [665, 385] width 1331 height 770
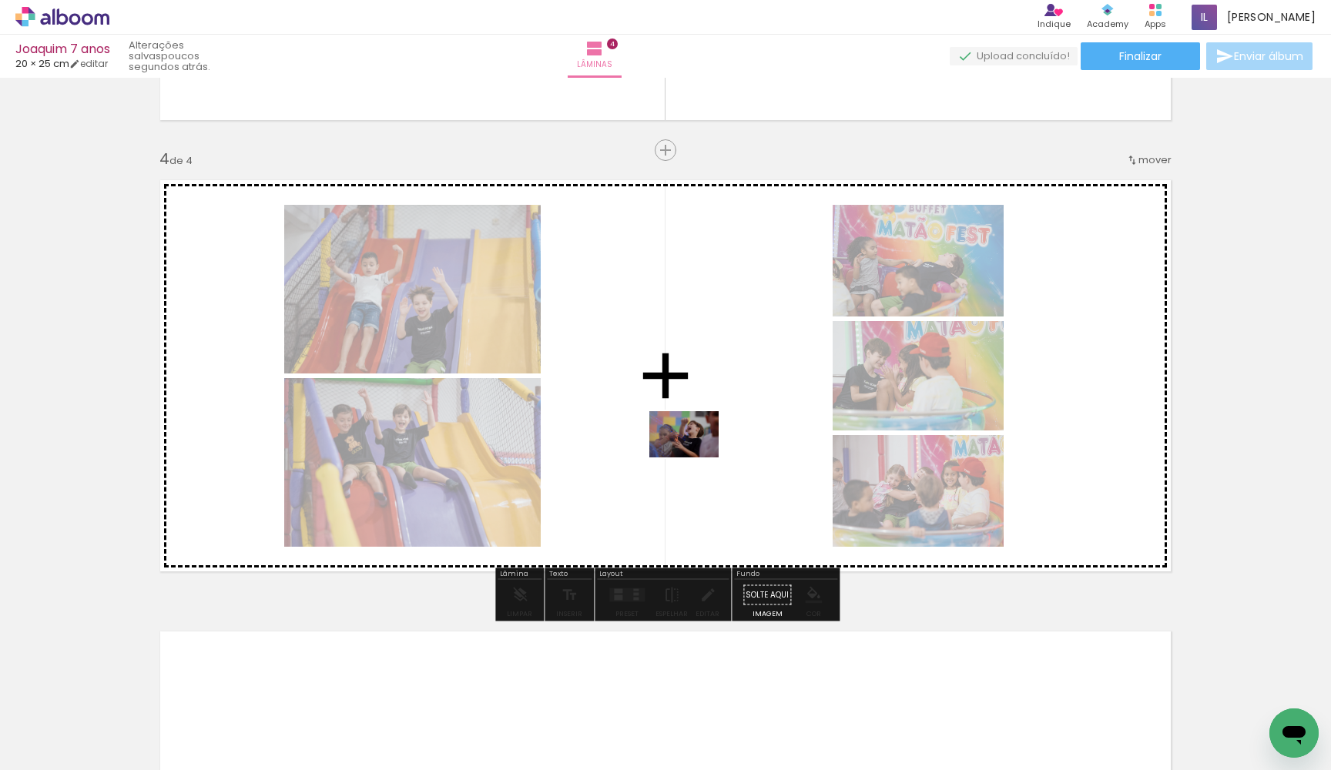
drag, startPoint x: 995, startPoint y: 719, endPoint x: 693, endPoint y: 452, distance: 402.8
click at [693, 452] on quentale-workspace at bounding box center [665, 385] width 1331 height 770
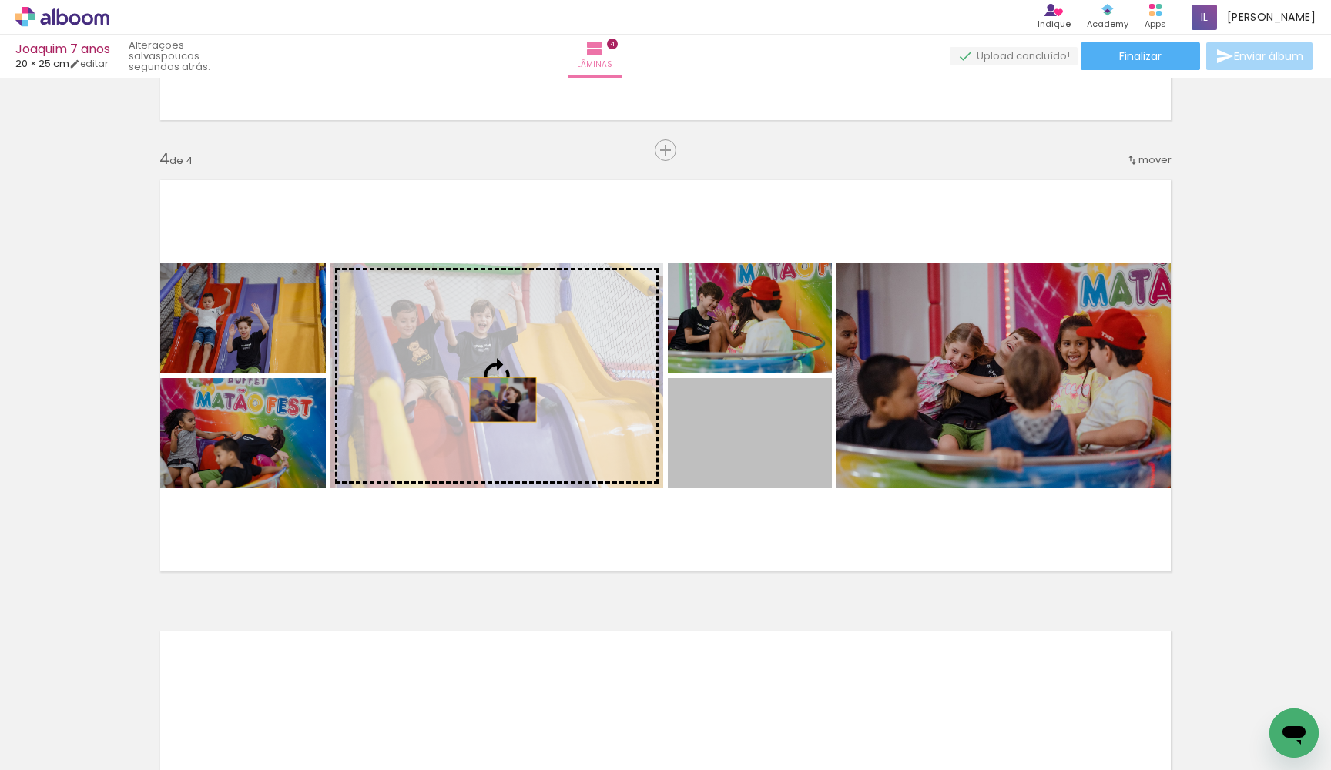
drag, startPoint x: 713, startPoint y: 443, endPoint x: 502, endPoint y: 400, distance: 214.7
click at [0, 0] on slot at bounding box center [0, 0] width 0 height 0
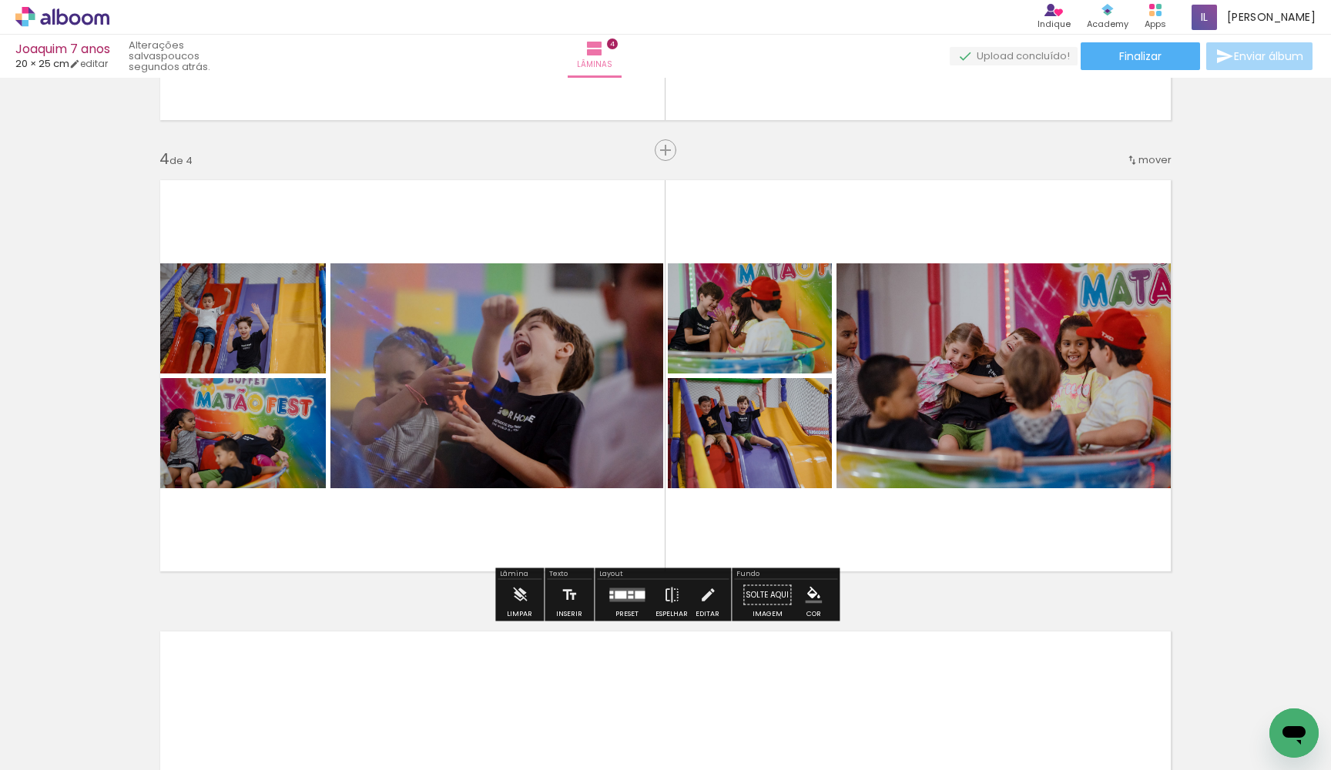
click at [619, 591] on quentale-layouter at bounding box center [626, 596] width 35 height 14
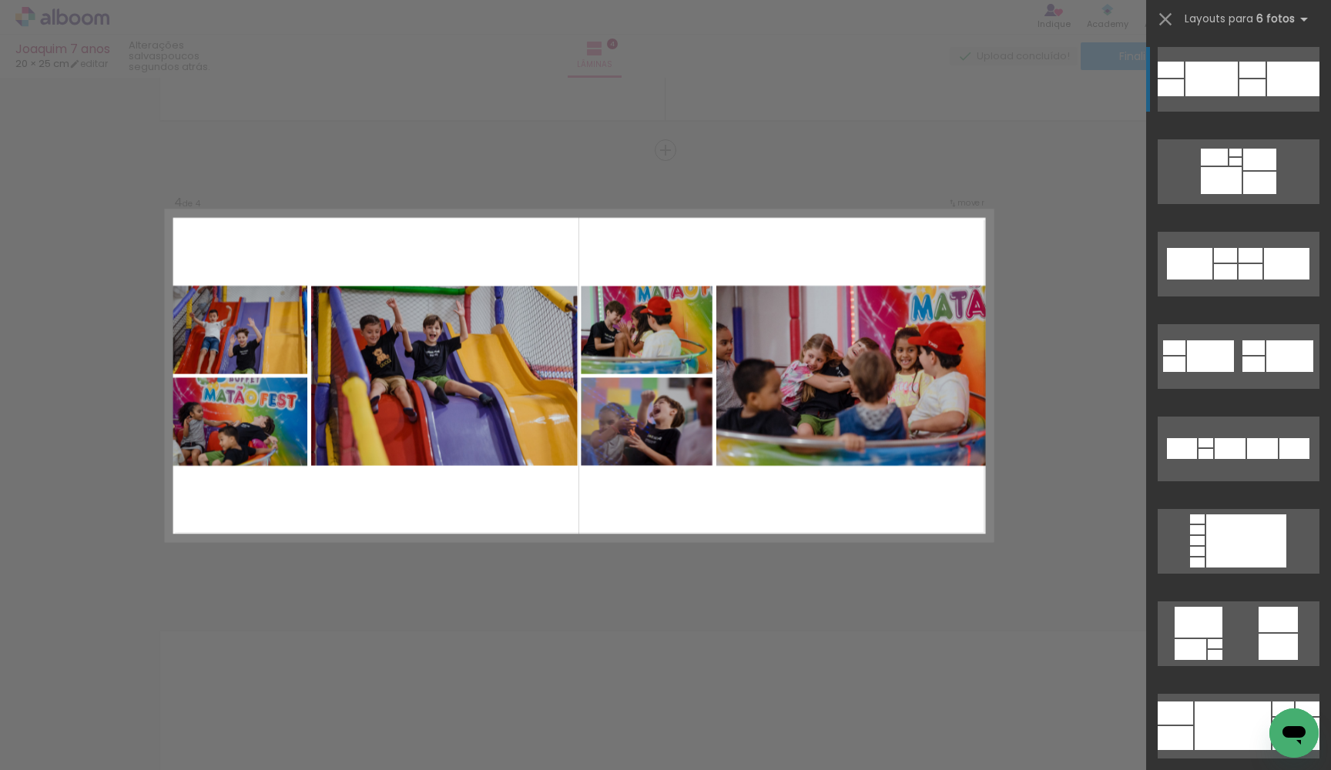
click at [1254, 65] on div at bounding box center [1253, 70] width 26 height 16
drag, startPoint x: 1148, startPoint y: 55, endPoint x: 1151, endPoint y: 188, distance: 132.6
click at [0, 0] on slot at bounding box center [0, 0] width 0 height 0
click at [1151, 188] on div at bounding box center [1238, 174] width 185 height 92
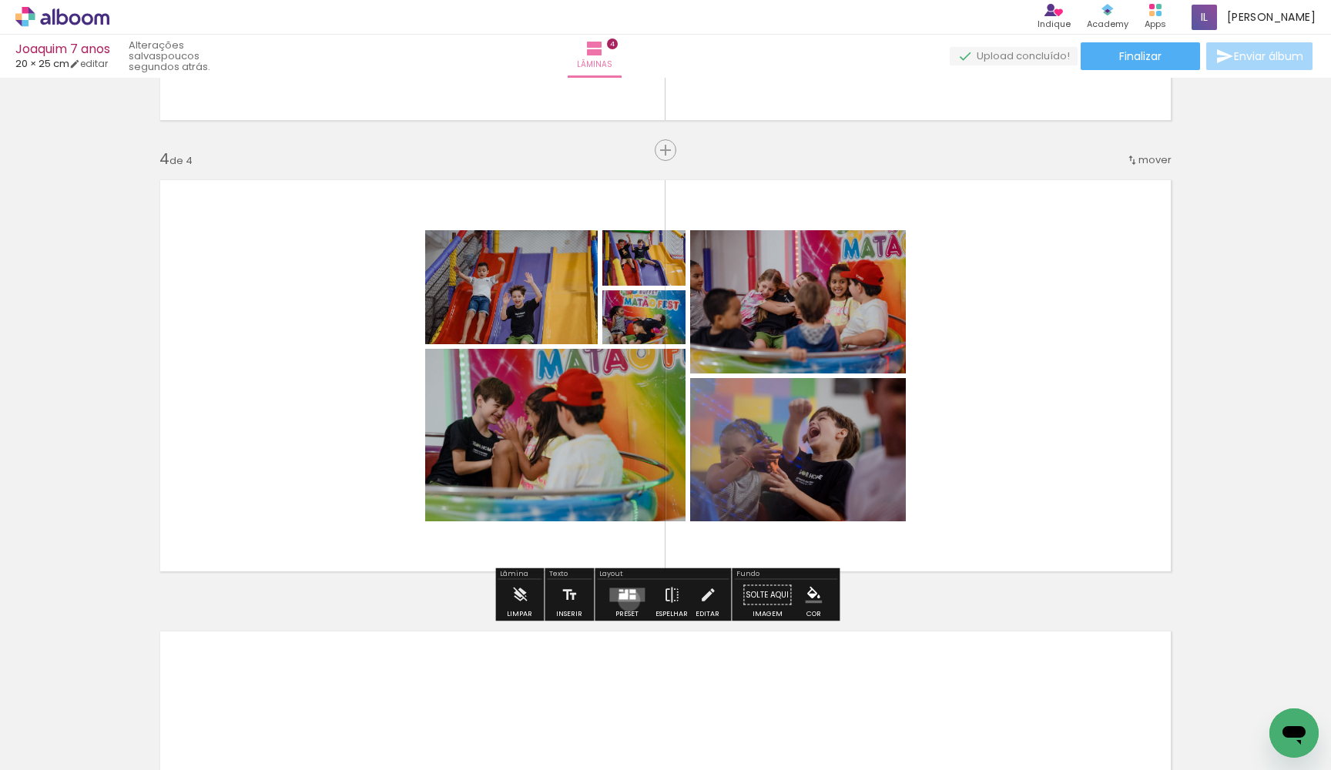
click at [626, 600] on quentale-layouter at bounding box center [626, 596] width 35 height 14
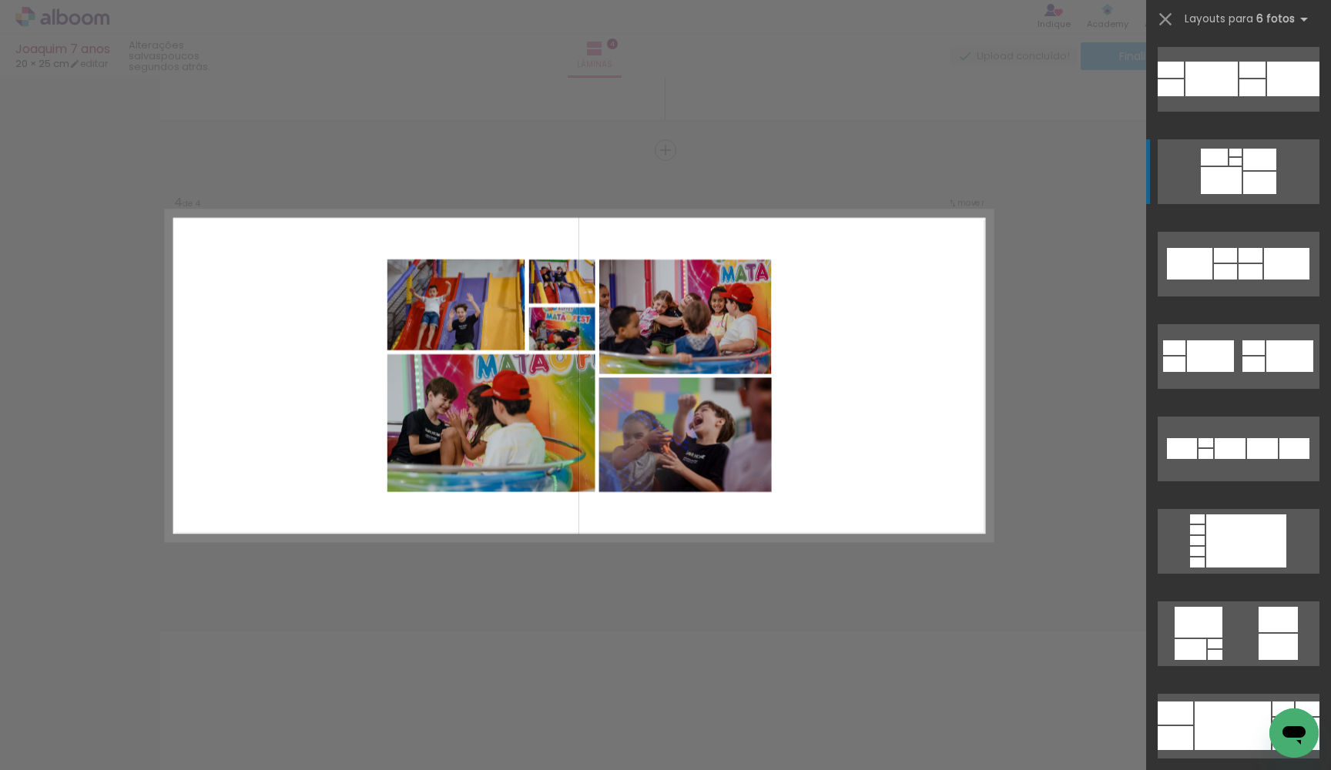
scroll to position [92, 0]
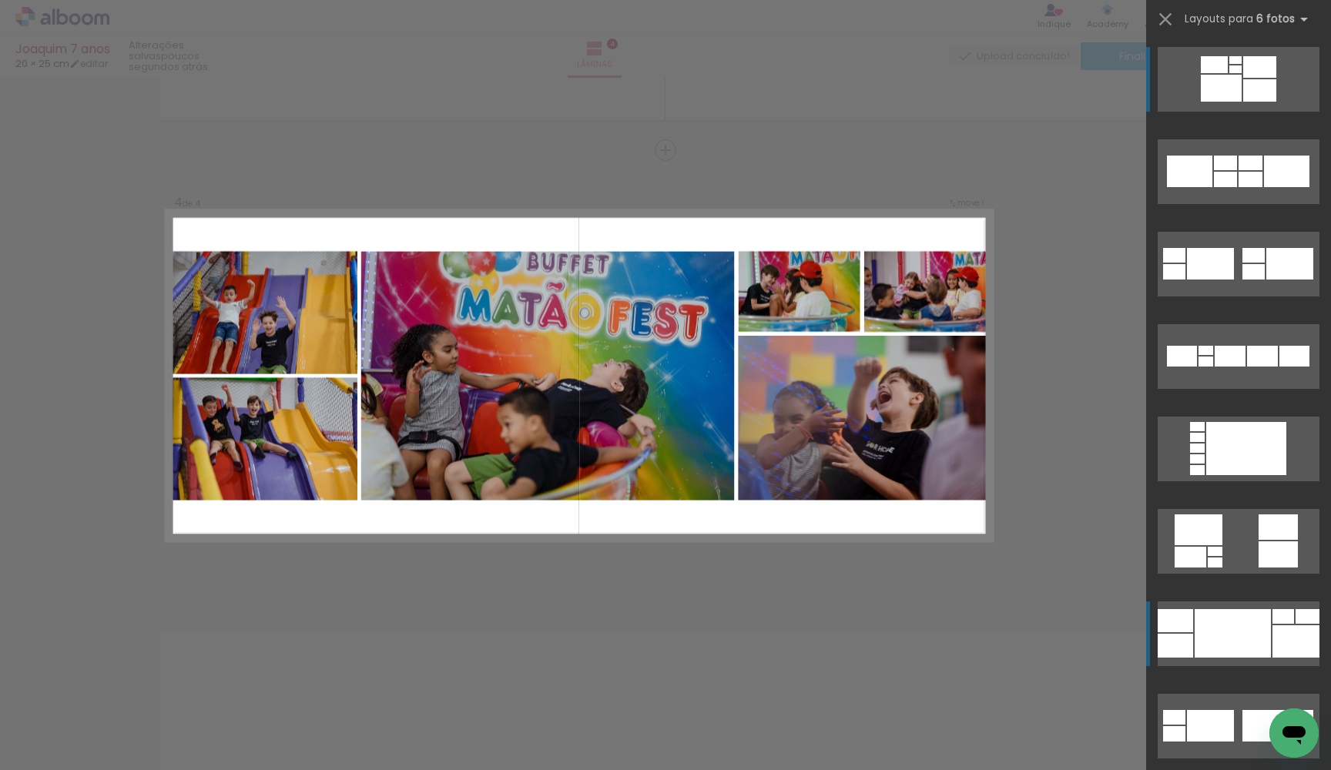
click at [1230, 73] on div at bounding box center [1236, 69] width 12 height 8
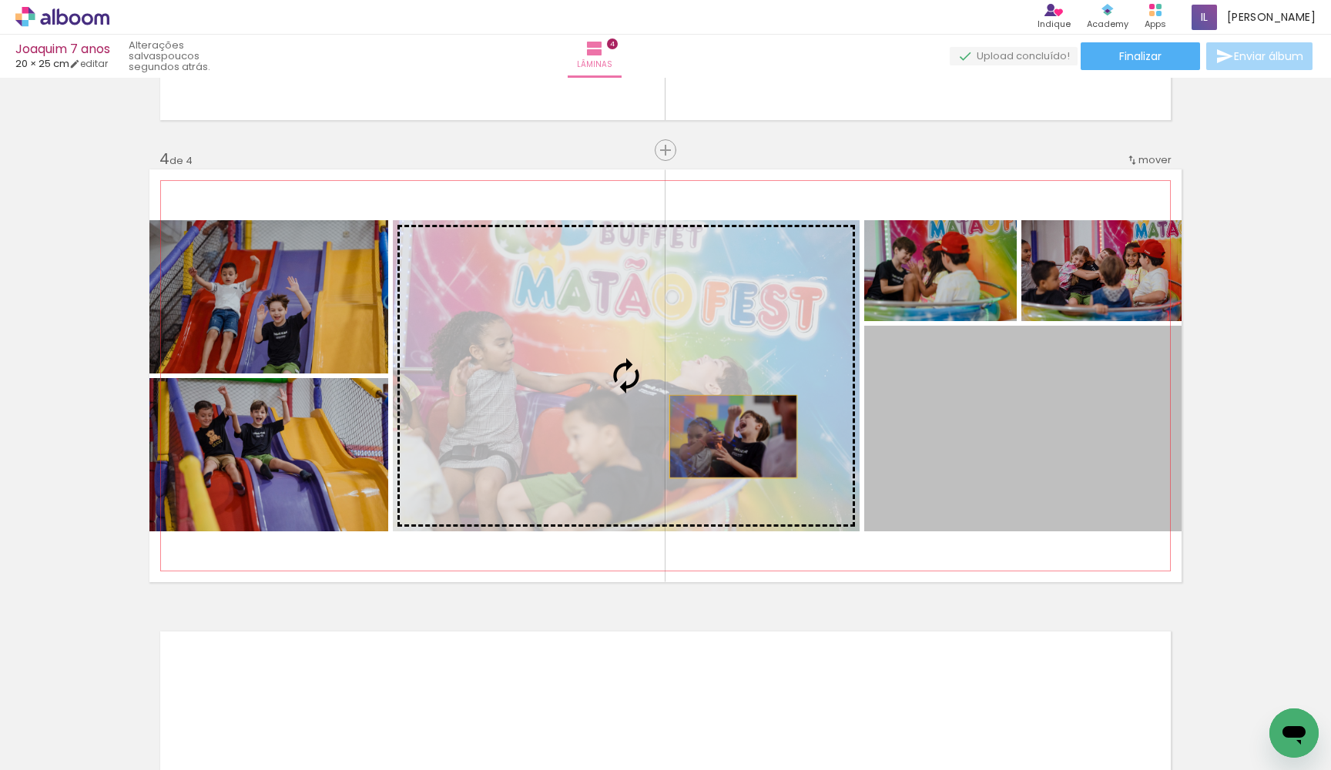
drag, startPoint x: 1029, startPoint y: 473, endPoint x: 733, endPoint y: 435, distance: 298.3
click at [0, 0] on slot at bounding box center [0, 0] width 0 height 0
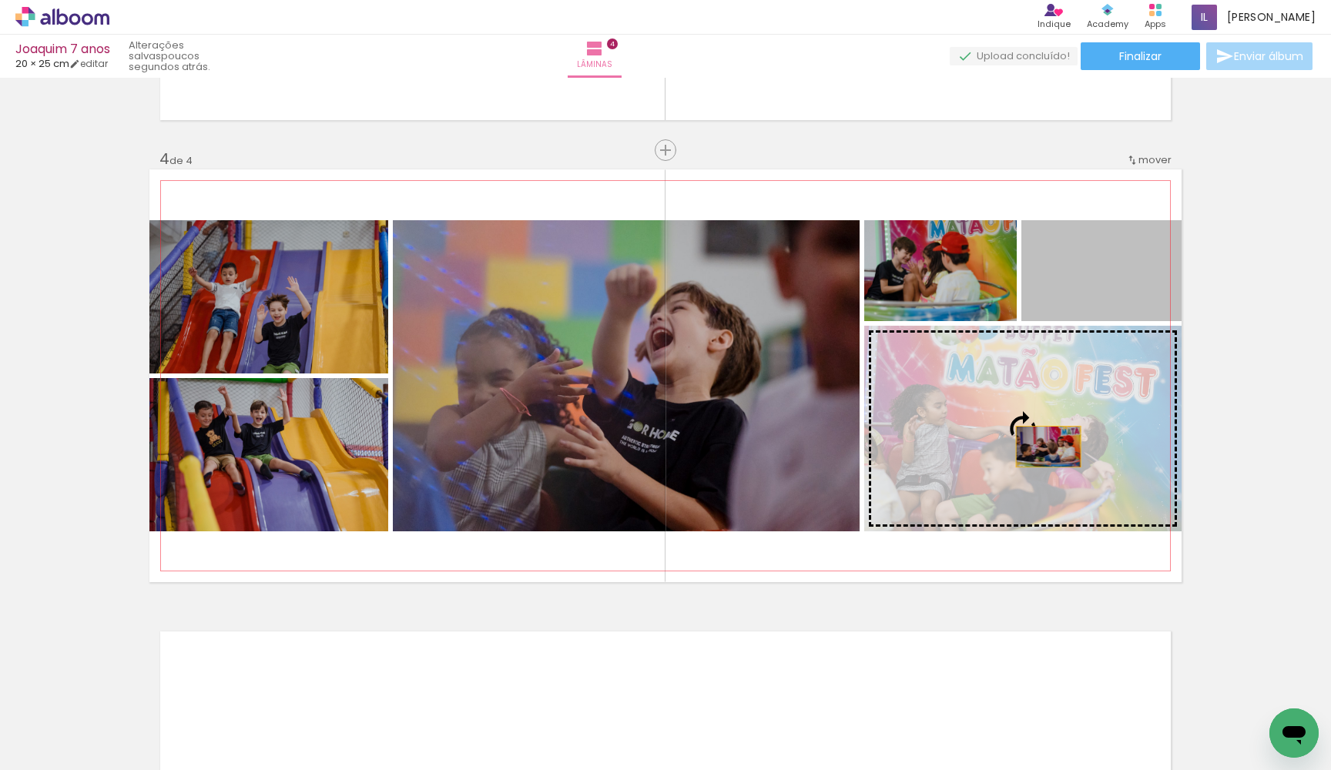
drag, startPoint x: 1103, startPoint y: 280, endPoint x: 1049, endPoint y: 447, distance: 175.7
click at [0, 0] on slot at bounding box center [0, 0] width 0 height 0
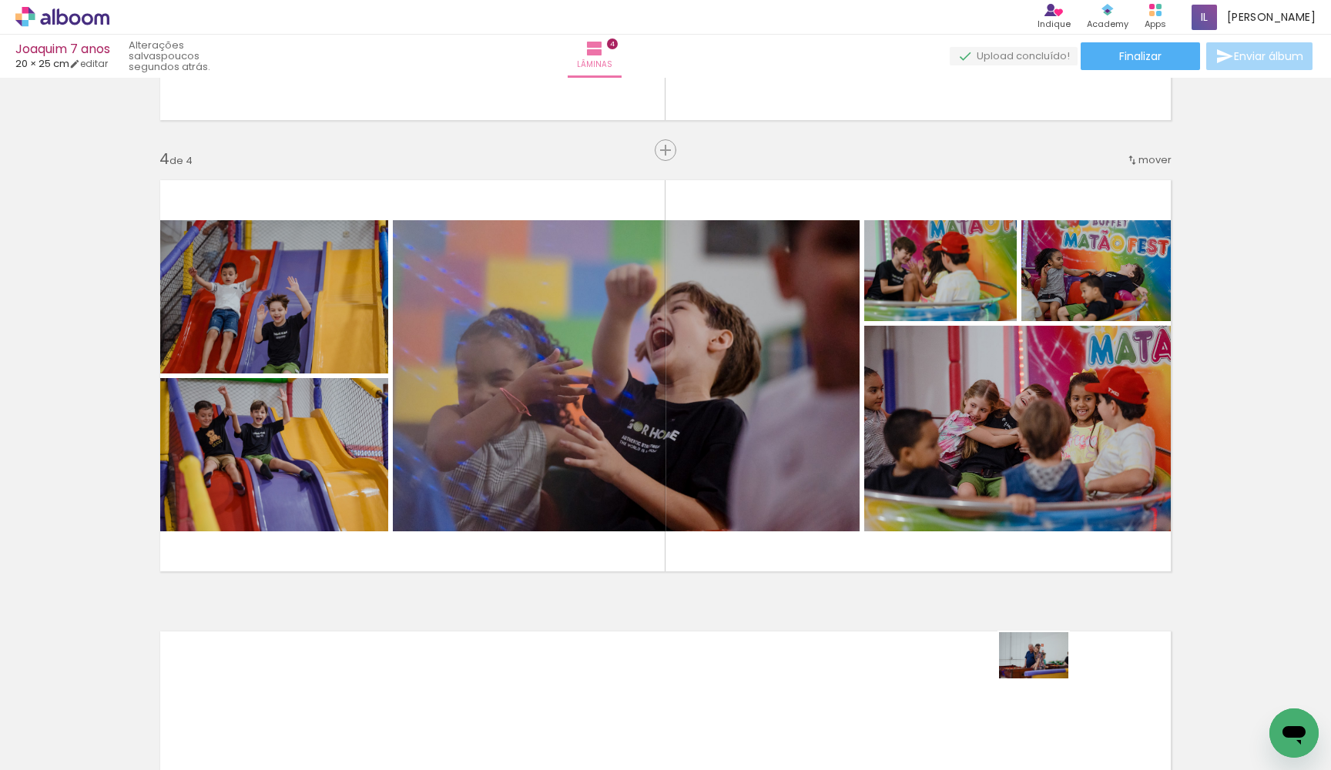
drag, startPoint x: 1080, startPoint y: 735, endPoint x: 1046, endPoint y: 679, distance: 66.1
click at [1046, 679] on quentale-thumb at bounding box center [1075, 718] width 86 height 89
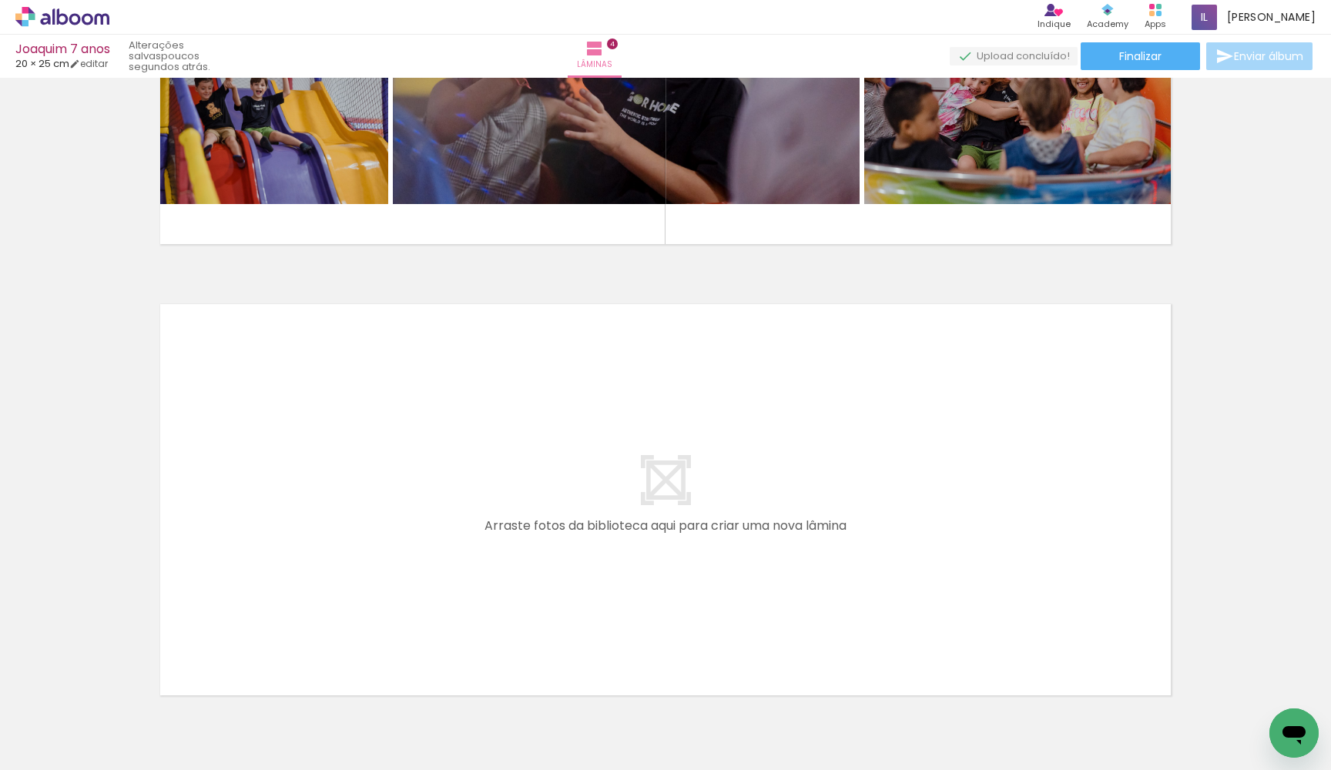
scroll to position [1649, 0]
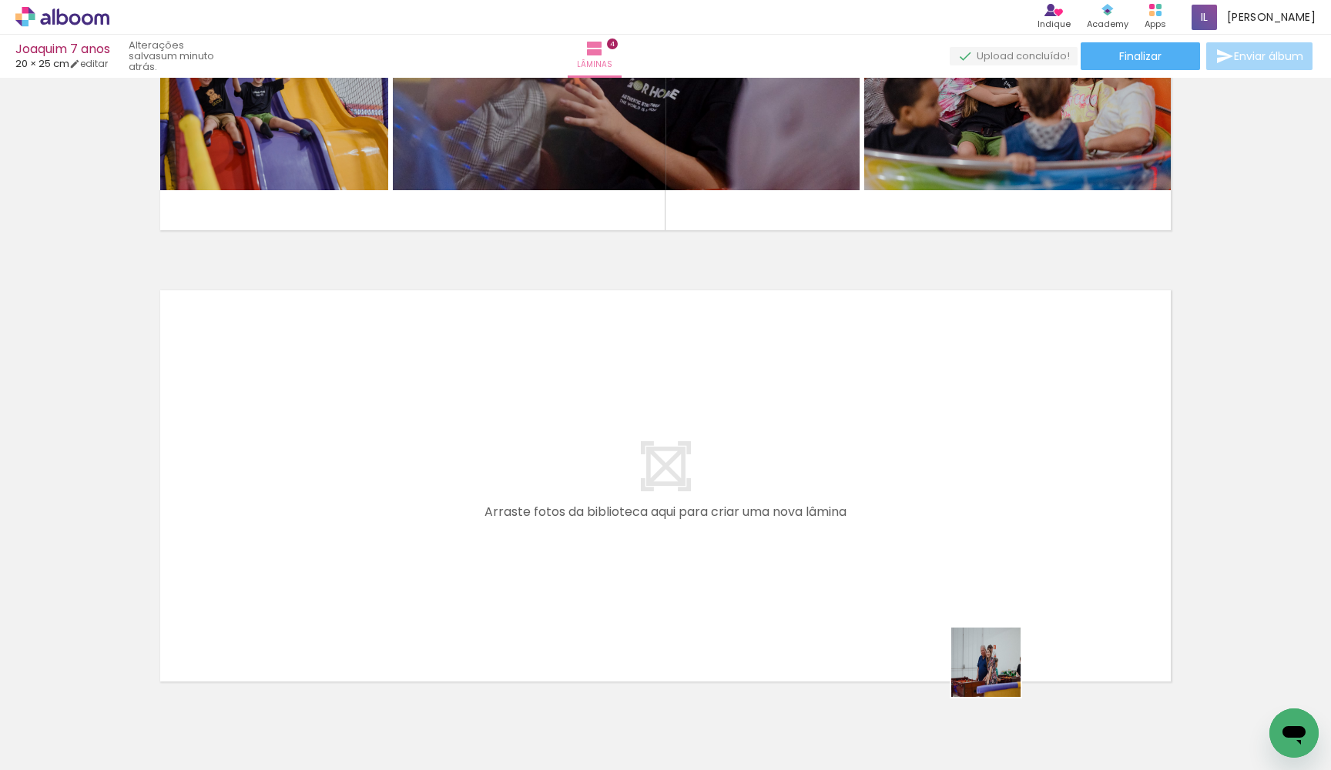
drag, startPoint x: 1081, startPoint y: 716, endPoint x: 747, endPoint y: 502, distance: 396.7
click at [747, 502] on quentale-workspace at bounding box center [665, 385] width 1331 height 770
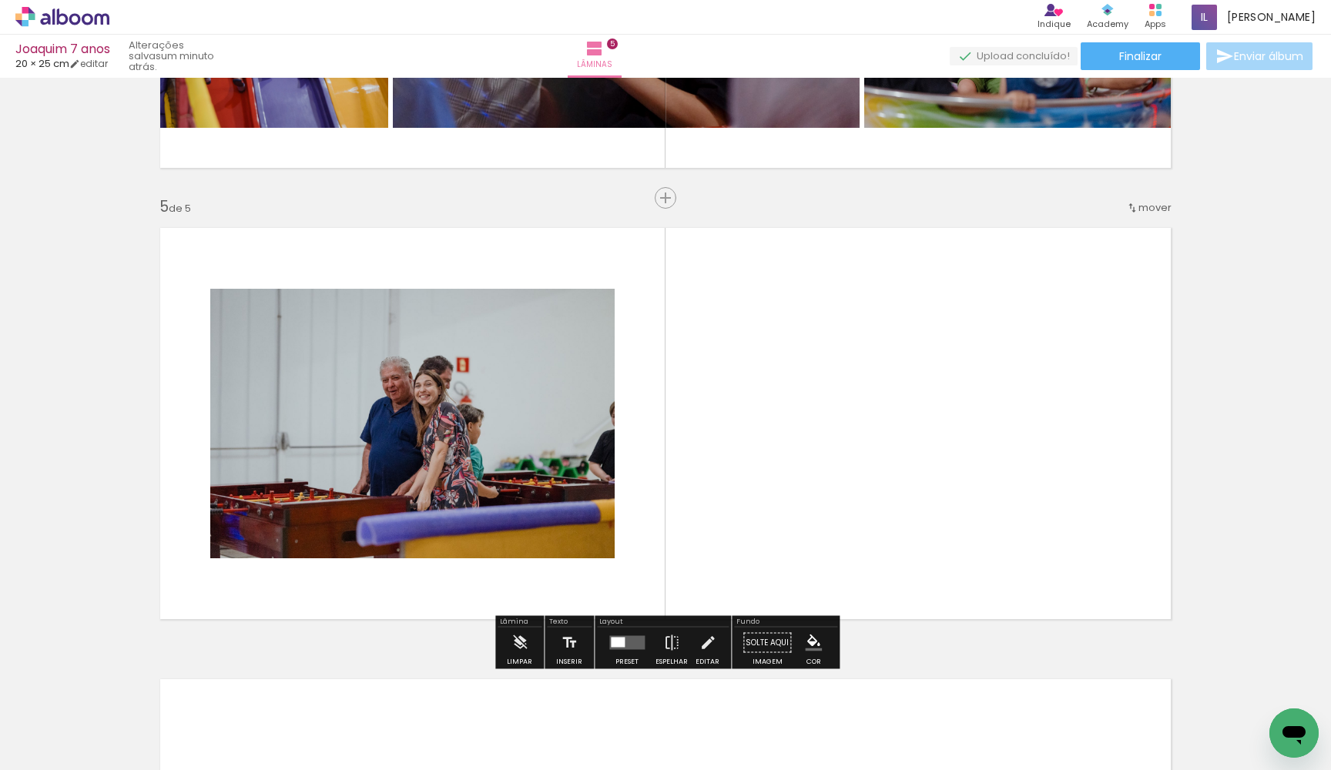
scroll to position [1759, 0]
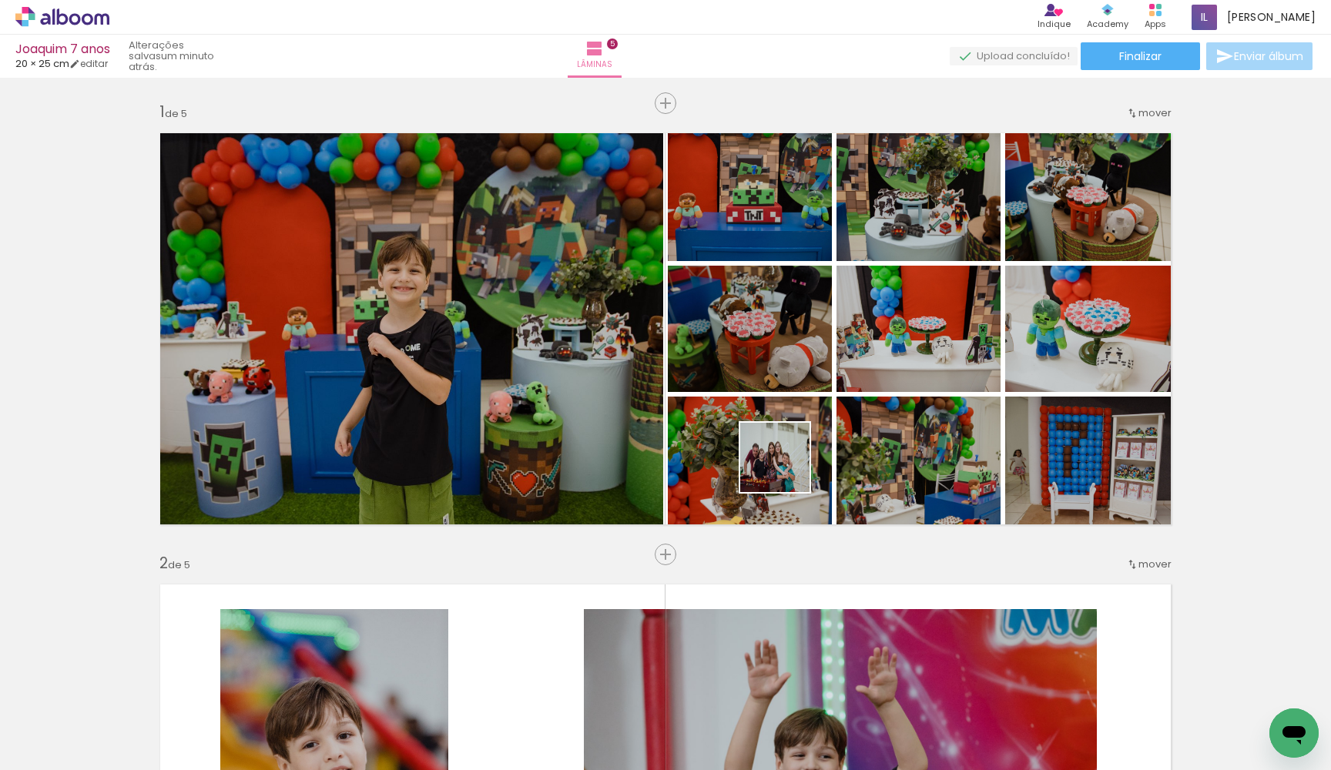
click at [786, 458] on quentale-workspace at bounding box center [665, 385] width 1331 height 770
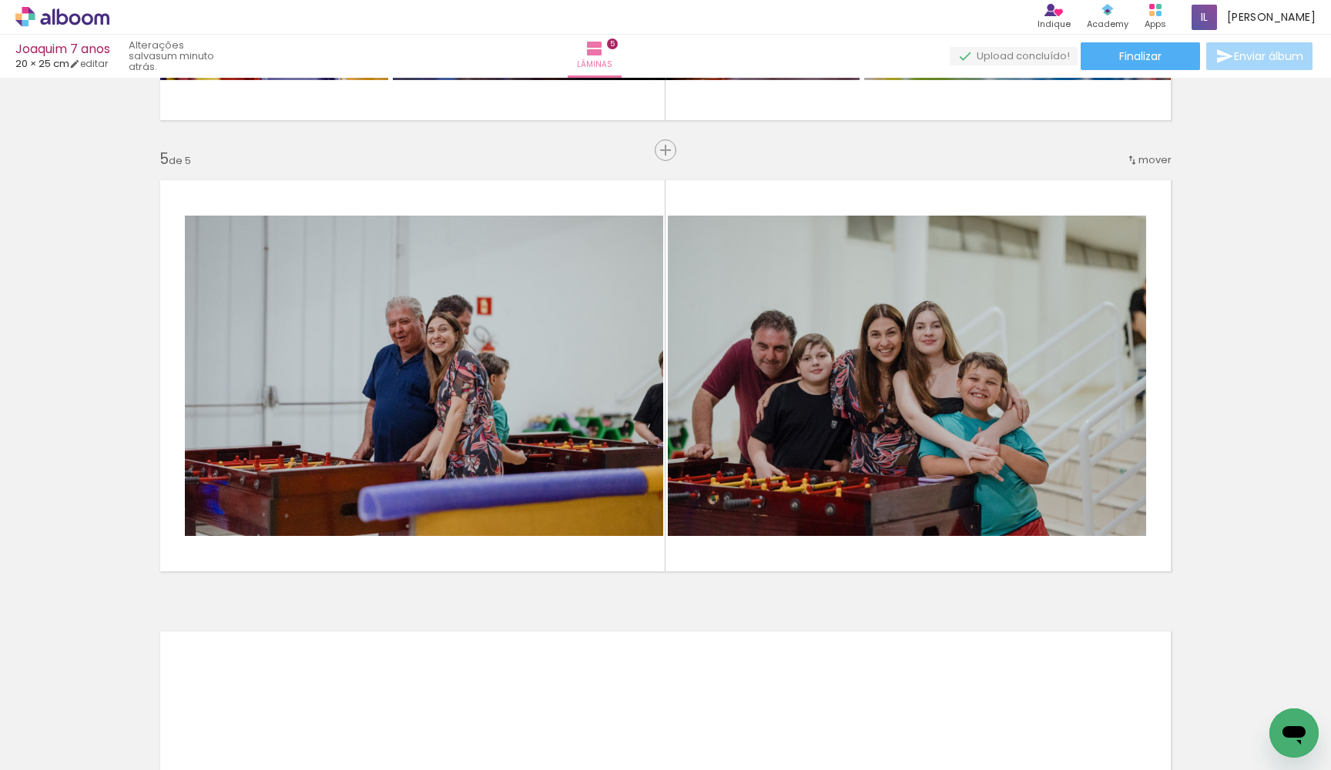
drag, startPoint x: 1324, startPoint y: 558, endPoint x: 1324, endPoint y: 652, distance: 94.0
click at [1324, 653] on div "Inserir lâmina 1 de 5 Inserir lâmina 2 de 5 Inserir lâmina 3 de 5 Inserir lâmin…" at bounding box center [665, 424] width 1331 height 693
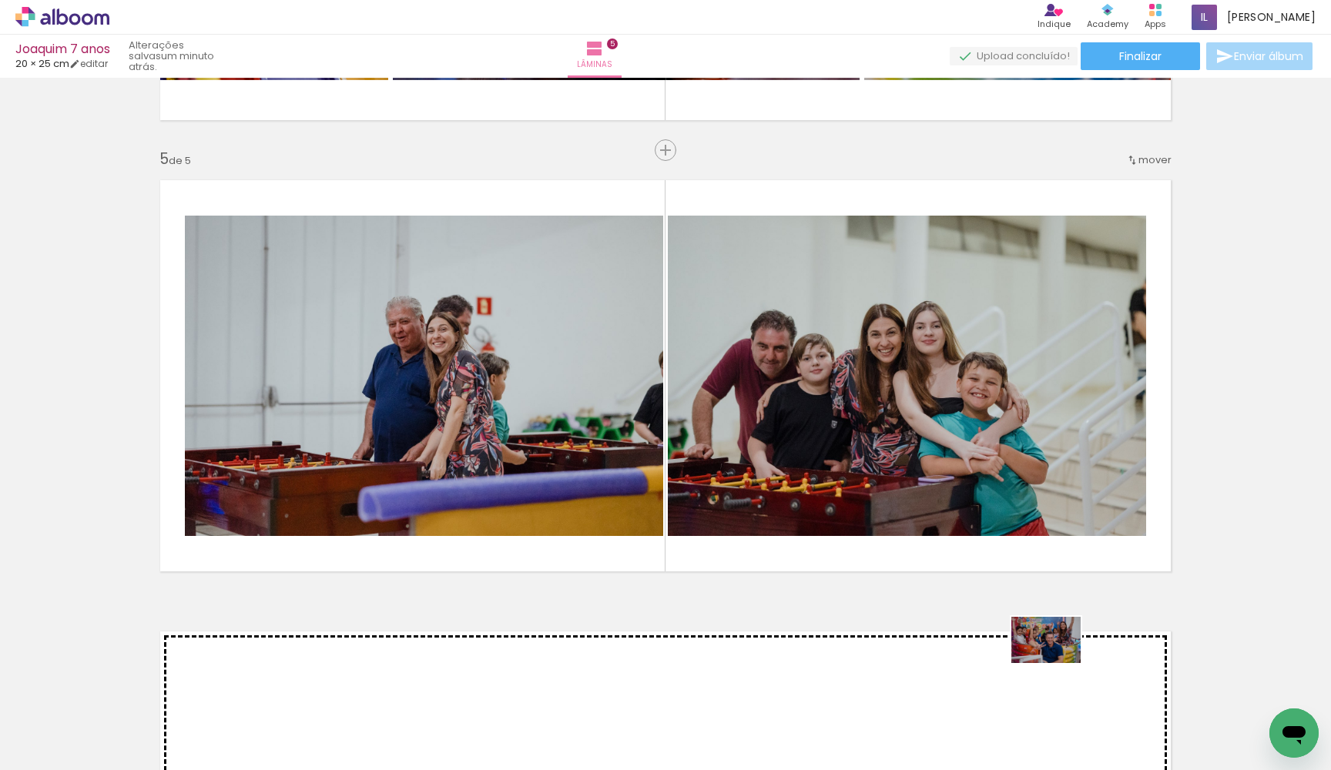
drag, startPoint x: 1247, startPoint y: 718, endPoint x: 1058, endPoint y: 663, distance: 197.3
click at [1058, 663] on quentale-workspace at bounding box center [665, 385] width 1331 height 770
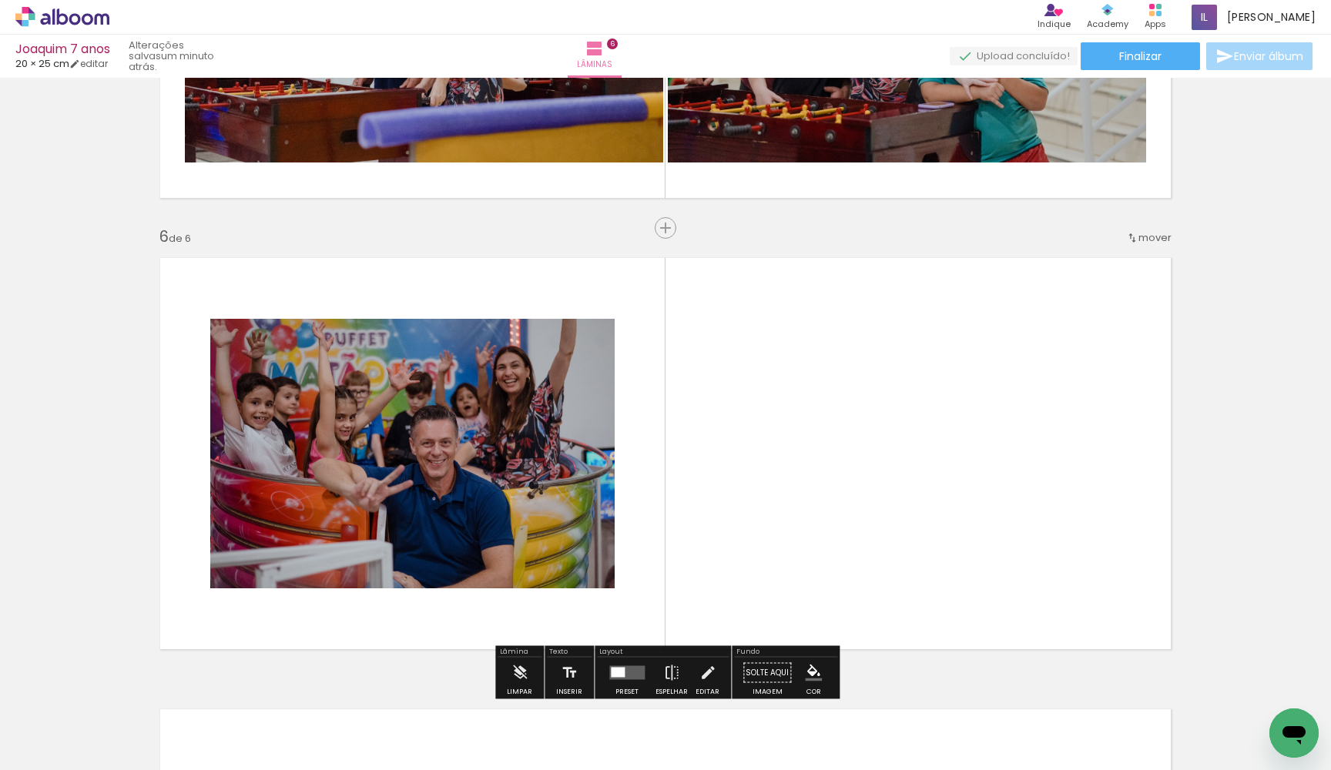
scroll to position [2210, 0]
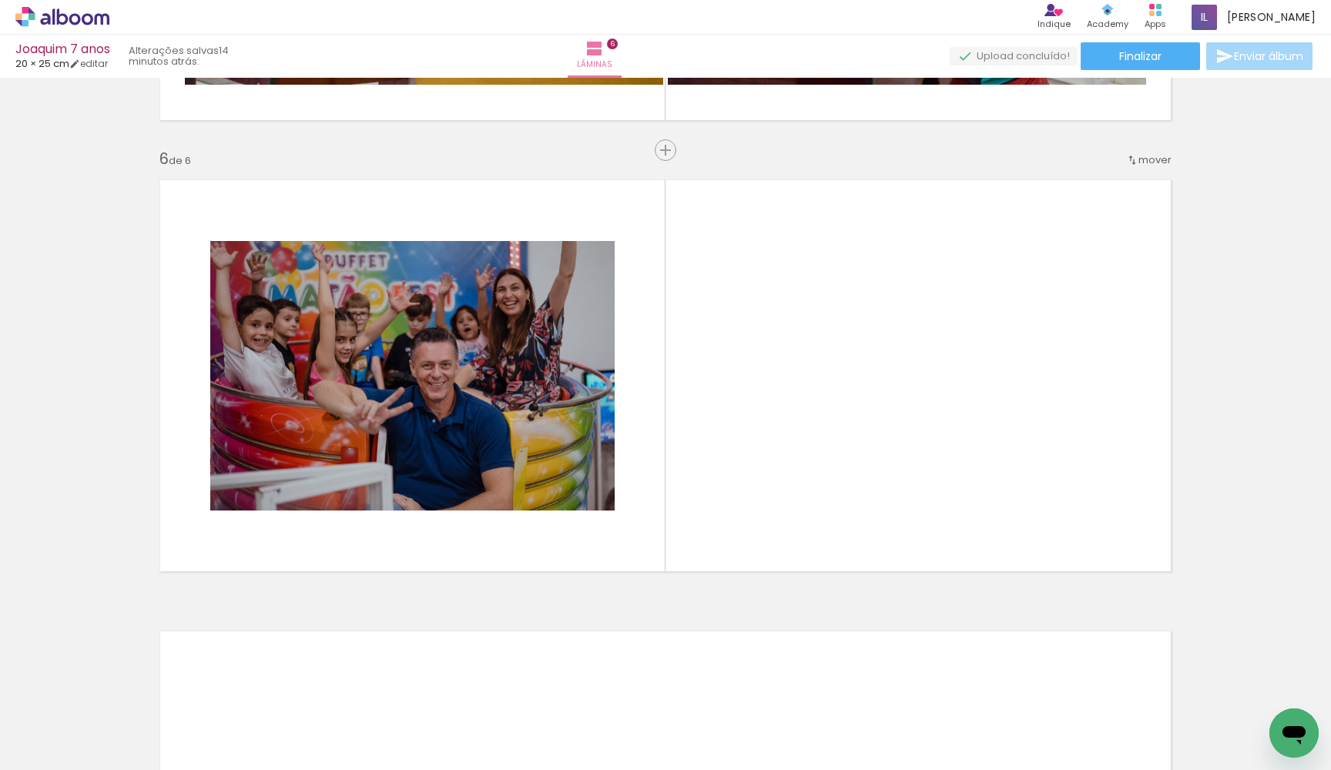
scroll to position [0, 1841]
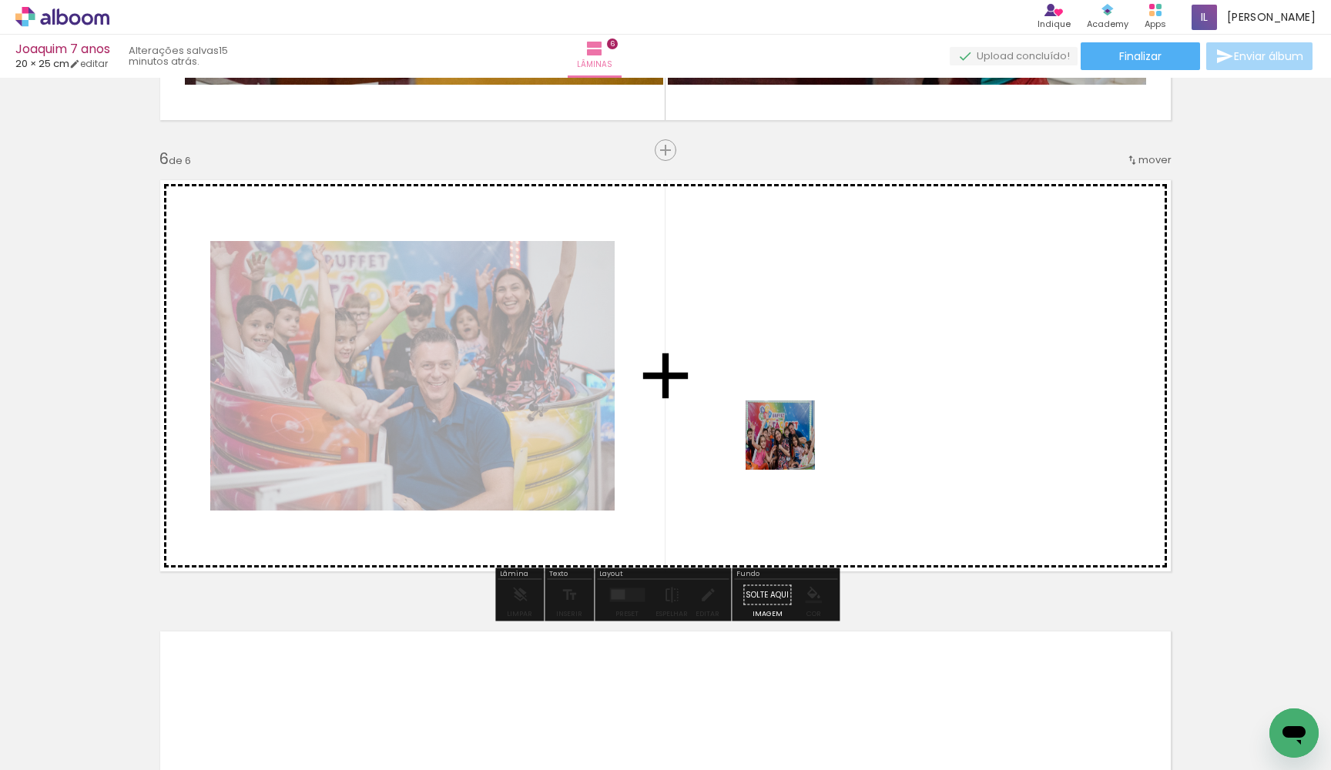
drag, startPoint x: 638, startPoint y: 739, endPoint x: 792, endPoint y: 447, distance: 330.2
click at [792, 447] on quentale-workspace at bounding box center [665, 385] width 1331 height 770
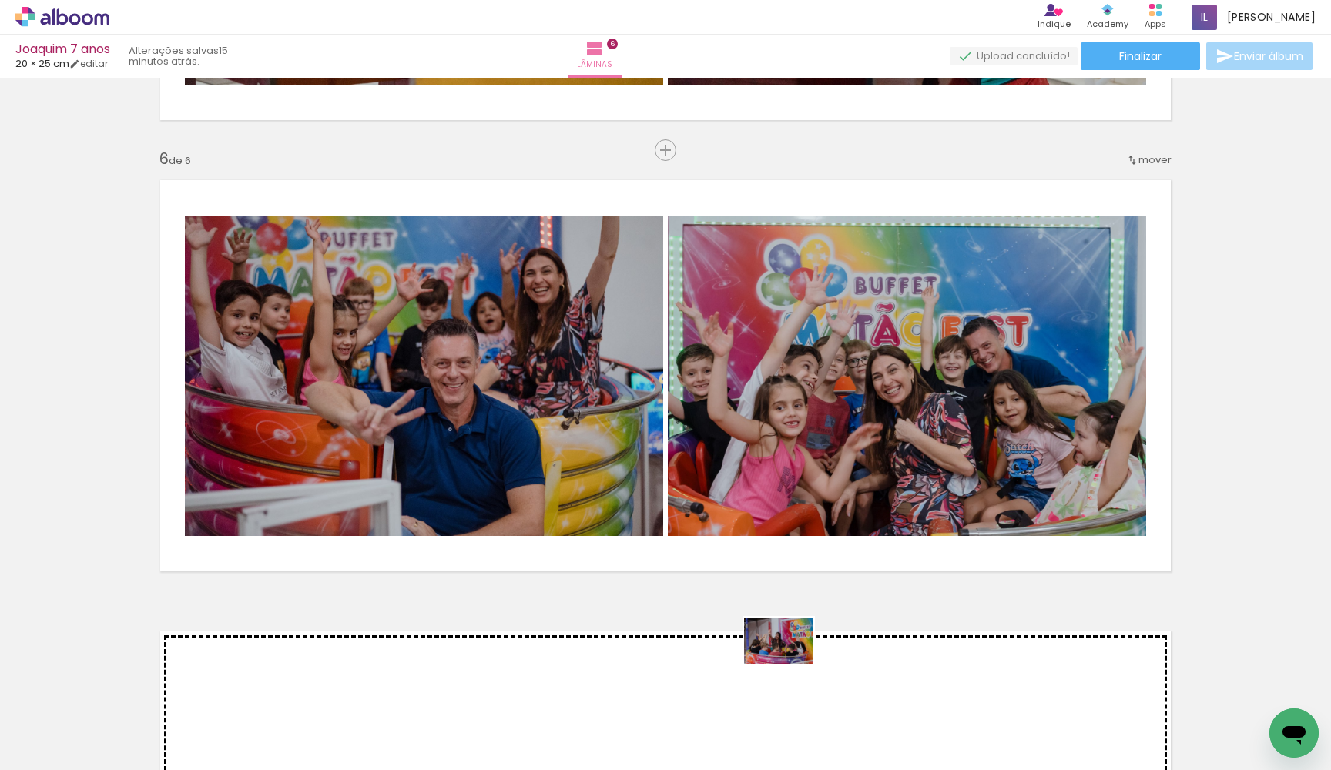
drag, startPoint x: 753, startPoint y: 735, endPoint x: 791, endPoint y: 664, distance: 80.3
click at [791, 664] on quentale-workspace at bounding box center [665, 385] width 1331 height 770
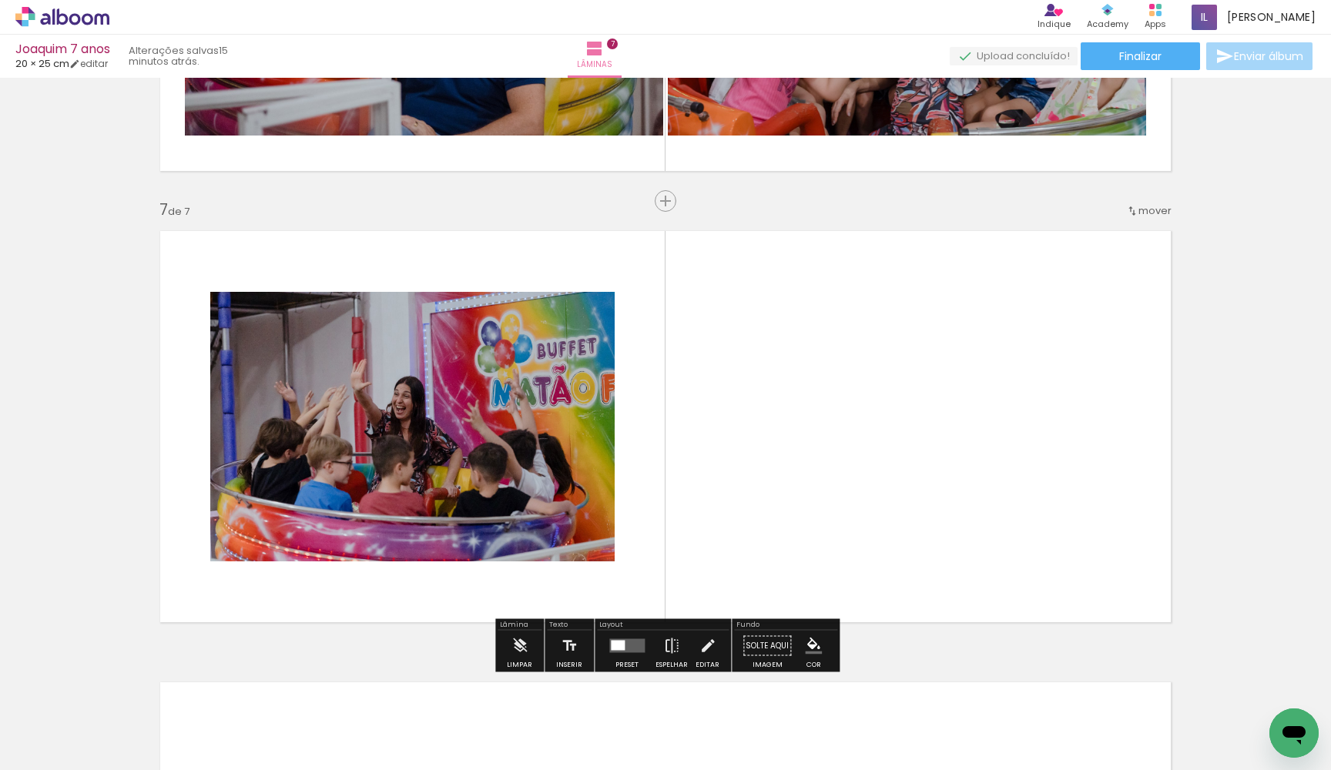
scroll to position [2662, 0]
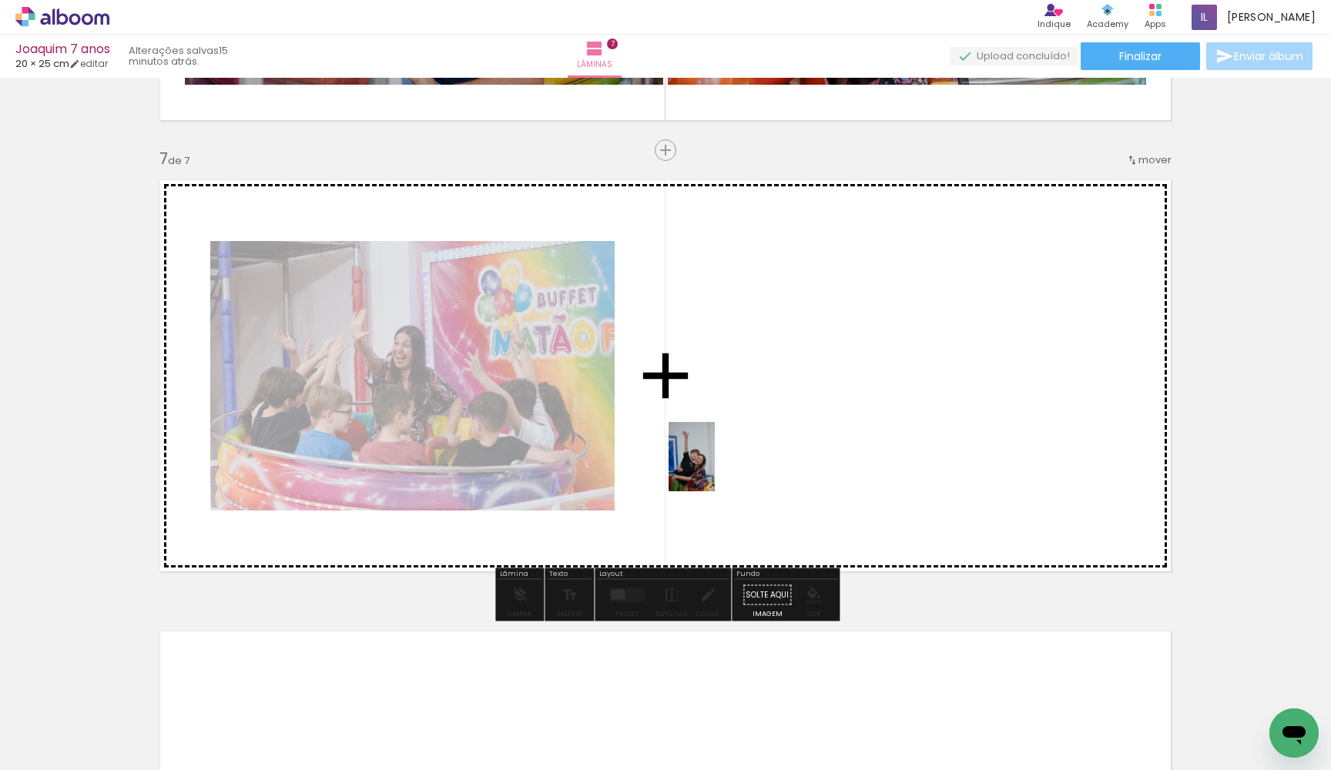
drag, startPoint x: 834, startPoint y: 733, endPoint x: 715, endPoint y: 468, distance: 290.0
click at [715, 468] on quentale-workspace at bounding box center [665, 385] width 1331 height 770
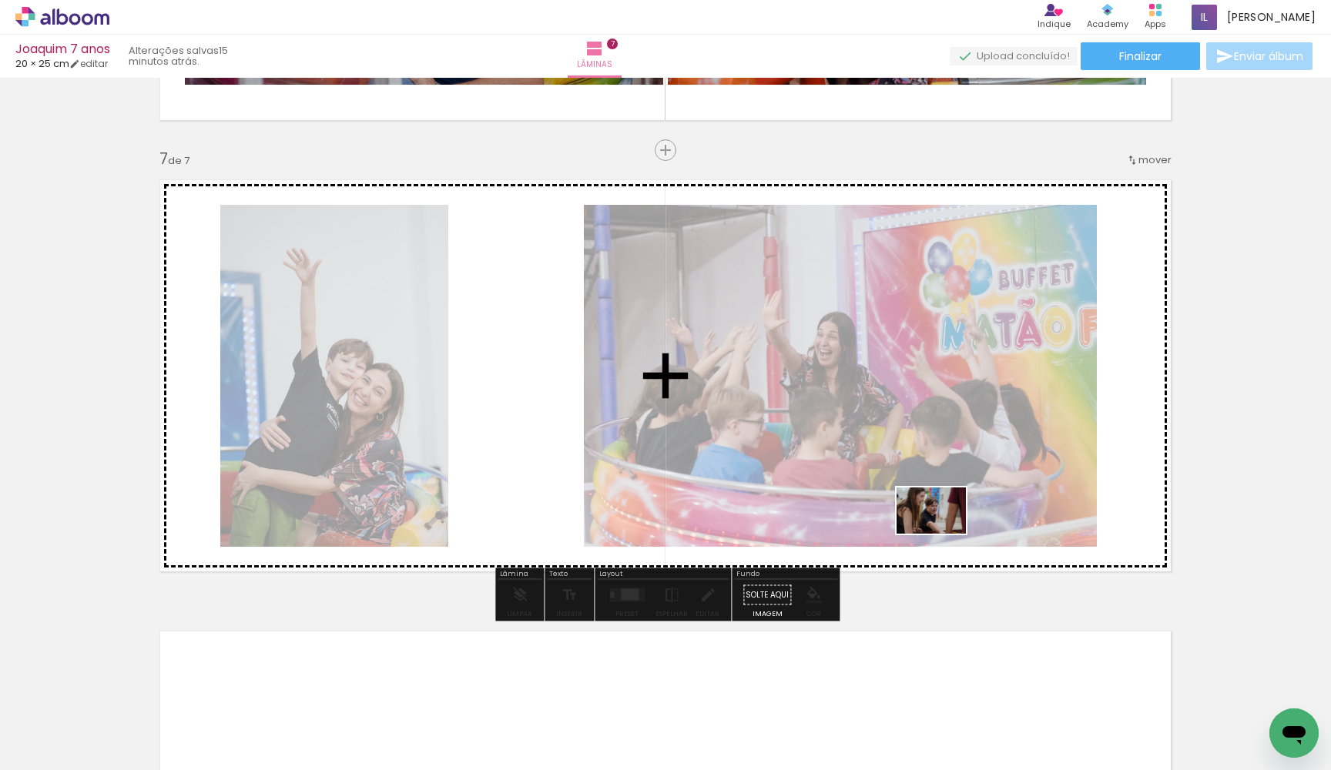
drag, startPoint x: 906, startPoint y: 728, endPoint x: 943, endPoint y: 535, distance: 196.9
click at [943, 534] on quentale-workspace at bounding box center [665, 385] width 1331 height 770
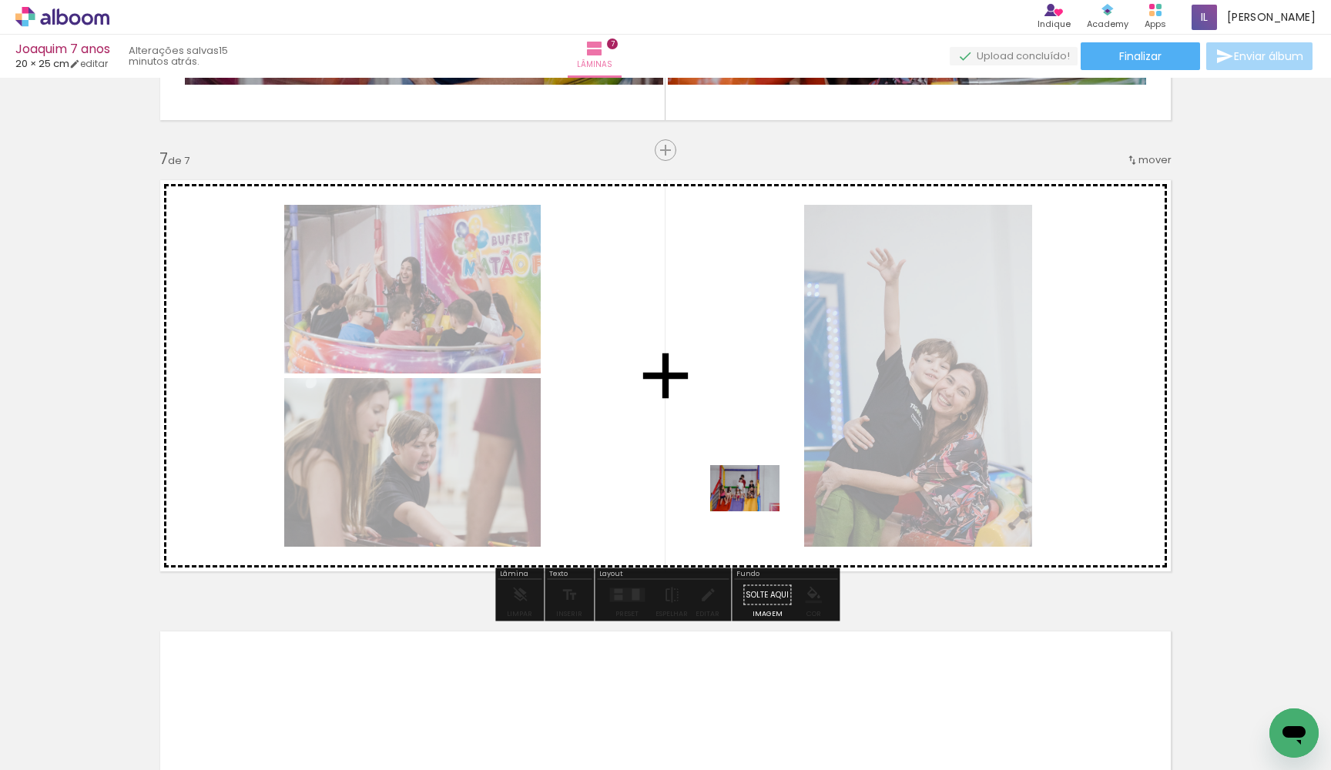
drag, startPoint x: 976, startPoint y: 737, endPoint x: 757, endPoint y: 512, distance: 314.4
click at [757, 512] on quentale-workspace at bounding box center [665, 385] width 1331 height 770
